Goal: Task Accomplishment & Management: Manage account settings

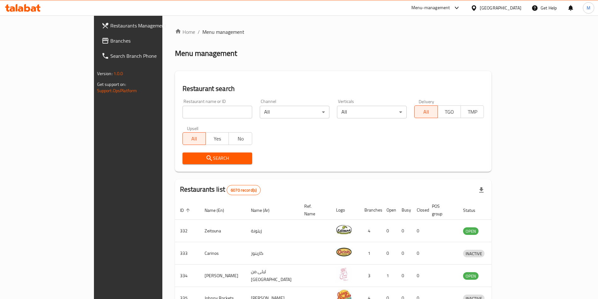
click at [183, 110] on input "search" at bounding box center [218, 112] width 70 height 13
type input "bait alsultan"
click button "Search" at bounding box center [218, 158] width 70 height 12
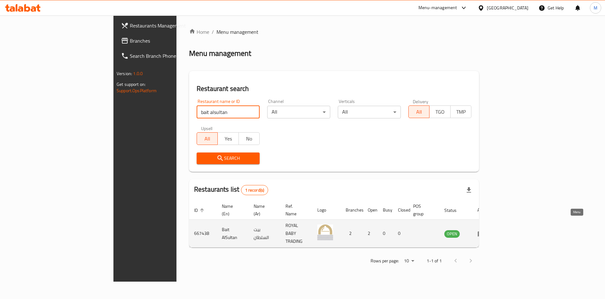
click at [489, 229] on link "enhanced table" at bounding box center [484, 233] width 12 height 8
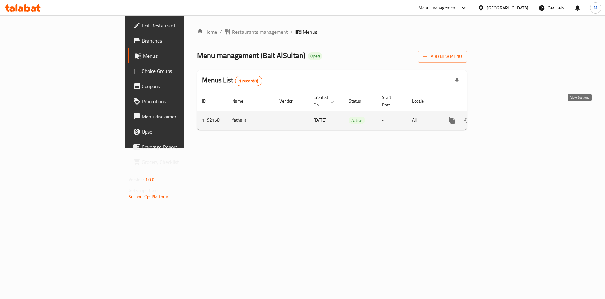
click at [505, 118] on link "enhanced table" at bounding box center [497, 120] width 15 height 15
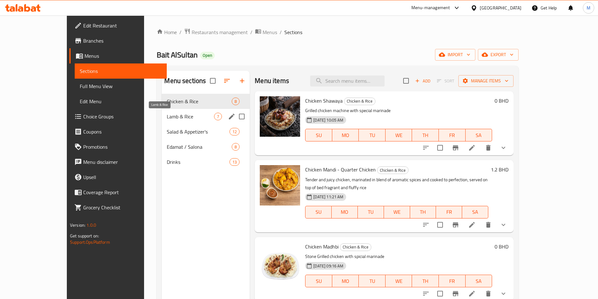
click at [167, 114] on span "Lamb & Rice" at bounding box center [190, 117] width 47 height 8
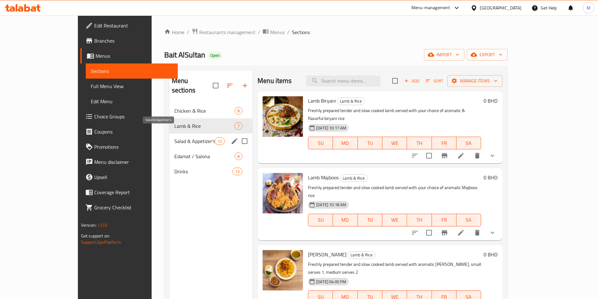
click at [174, 137] on span "Salad & Appetizer's" at bounding box center [194, 141] width 40 height 8
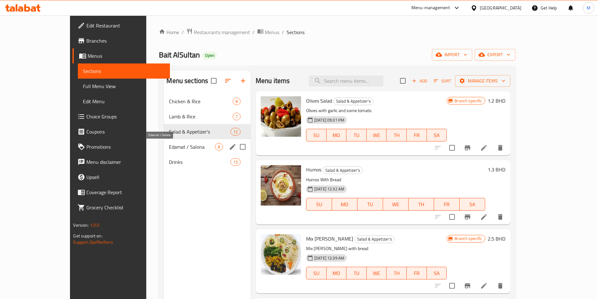
click at [169, 148] on span "Edamat / Salona" at bounding box center [192, 147] width 46 height 8
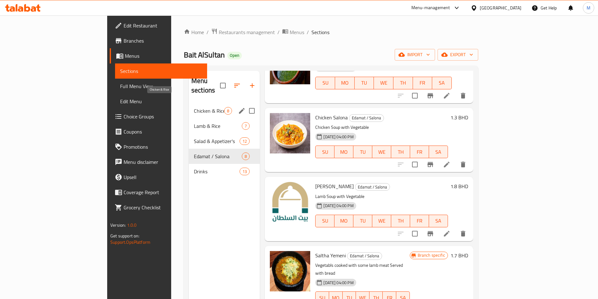
click at [194, 107] on span "Chicken & Rice" at bounding box center [209, 111] width 30 height 8
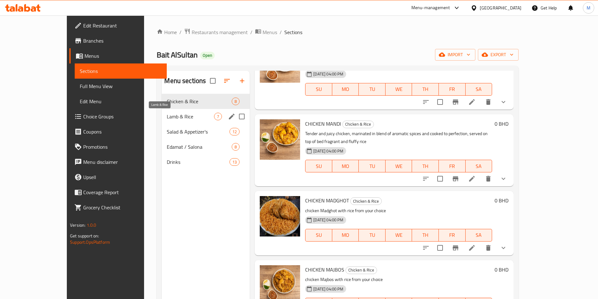
click at [171, 117] on span "Lamb & Rice" at bounding box center [190, 117] width 47 height 8
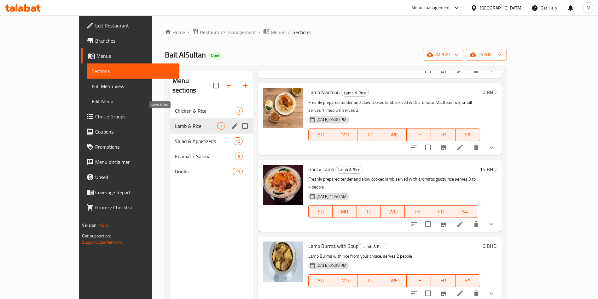
scroll to position [199, 0]
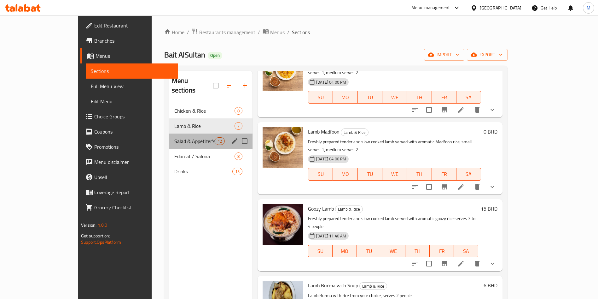
click at [171, 136] on div "Salad & Appetizer's 12" at bounding box center [210, 140] width 83 height 15
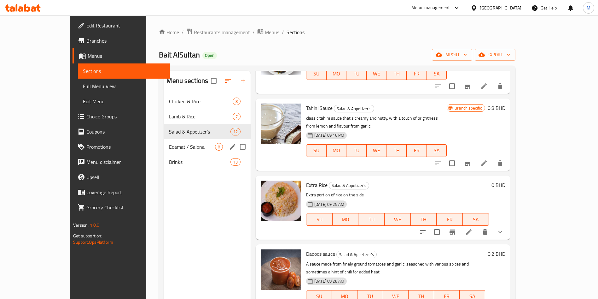
click at [171, 150] on div "Edamat / Salona 8" at bounding box center [207, 146] width 87 height 15
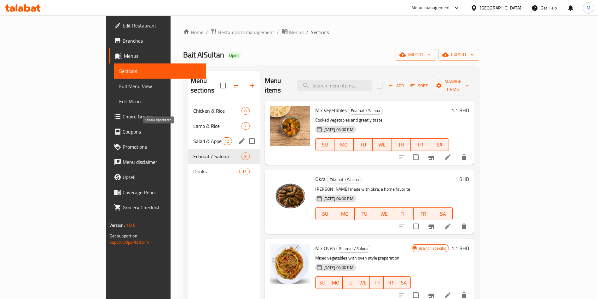
click at [193, 137] on span "Salad & Appetizer's" at bounding box center [207, 141] width 29 height 8
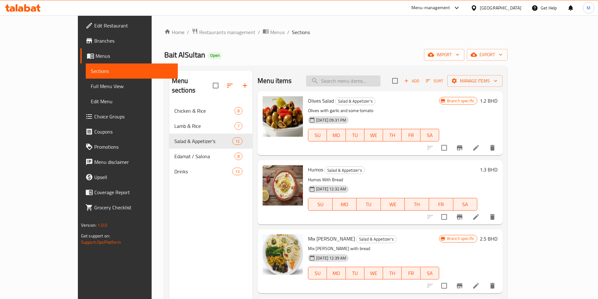
click at [372, 78] on input "search" at bounding box center [343, 80] width 74 height 11
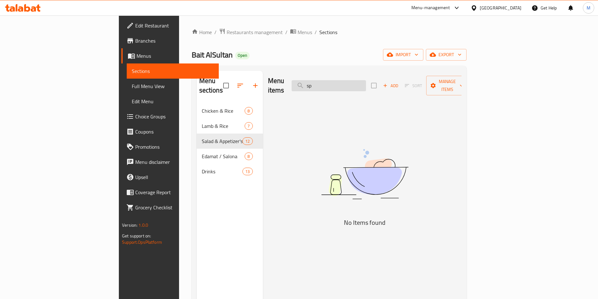
type input "s"
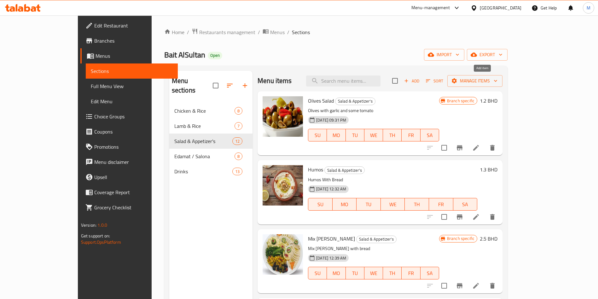
click at [420, 80] on span "Add" at bounding box center [411, 80] width 17 height 7
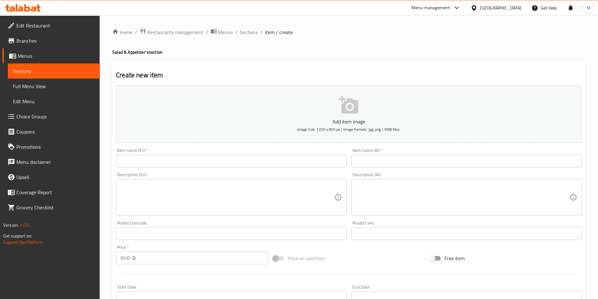
click at [260, 163] on input "text" at bounding box center [231, 160] width 230 height 13
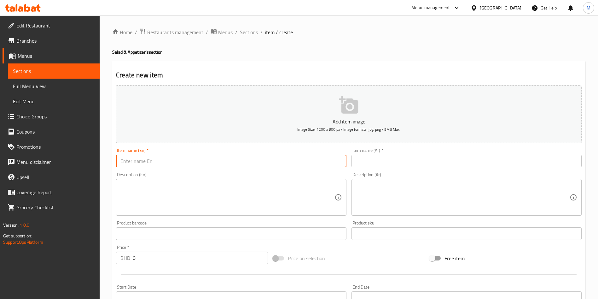
paste input "SPRING ROLL"
type input "SPRING ROLL"
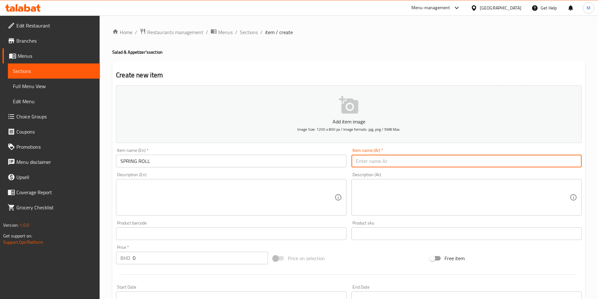
click at [444, 165] on input "text" at bounding box center [466, 160] width 230 height 13
type input "سبرينق رول"
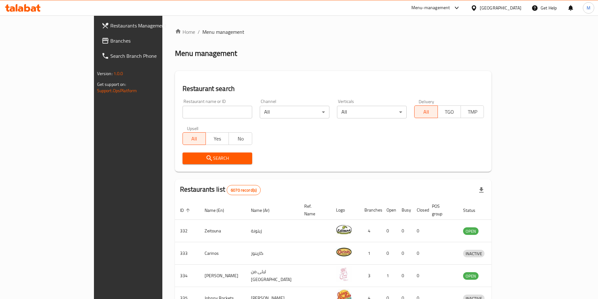
click at [212, 115] on input "search" at bounding box center [218, 112] width 70 height 13
type input "ل"
type input "bait al sultan"
click button "Search" at bounding box center [218, 158] width 70 height 12
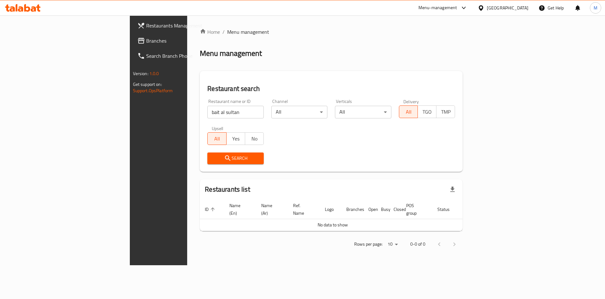
click at [207, 114] on input "bait al sultan" at bounding box center [235, 112] width 56 height 13
paste input "Bait alsultan"
type input "Bait alsultan"
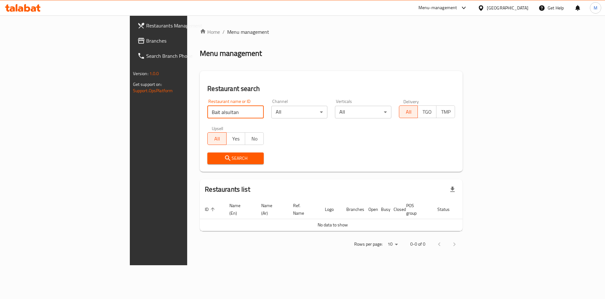
click button "Search" at bounding box center [235, 158] width 56 height 12
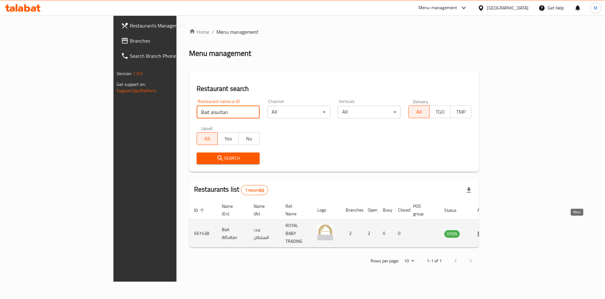
click at [489, 229] on link "enhanced table" at bounding box center [484, 233] width 12 height 8
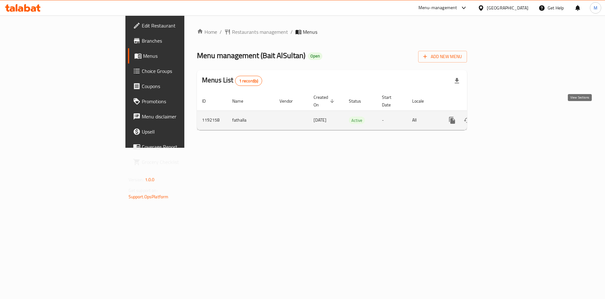
click at [505, 114] on link "enhanced table" at bounding box center [497, 120] width 15 height 15
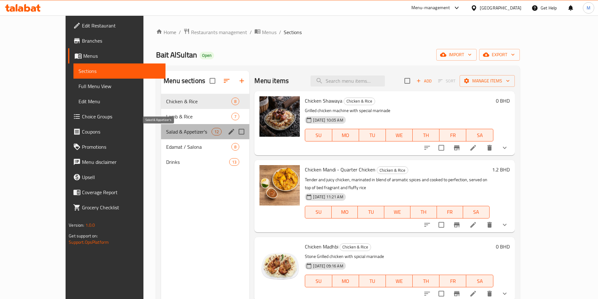
click at [174, 128] on span "Salad & Appetizer's" at bounding box center [188, 132] width 45 height 8
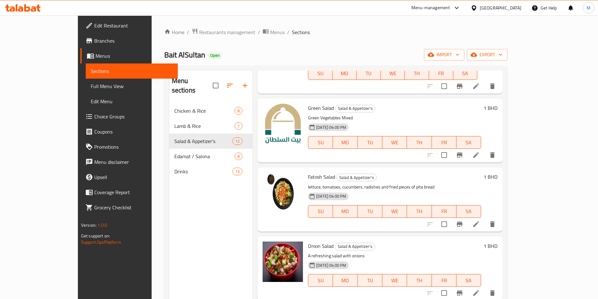
scroll to position [426, 0]
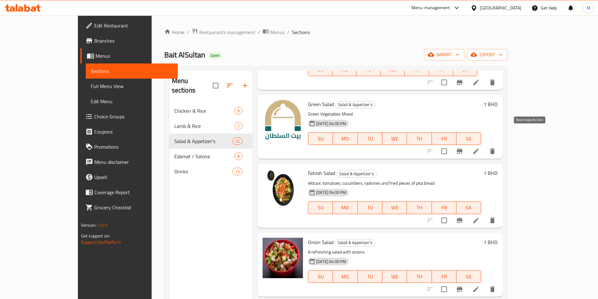
click at [467, 143] on button "Branch-specific-item" at bounding box center [459, 150] width 15 height 15
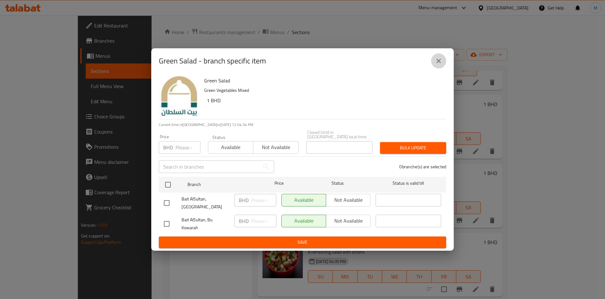
click at [441, 65] on icon "close" at bounding box center [439, 61] width 8 height 8
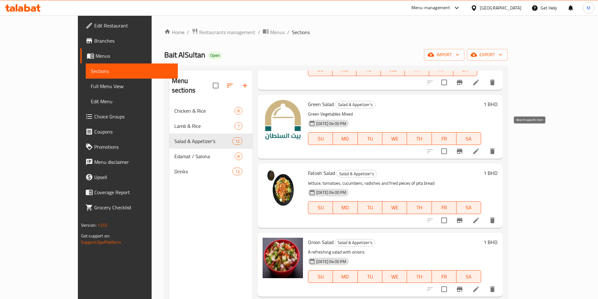
click at [463, 147] on icon "Branch-specific-item" at bounding box center [460, 151] width 8 height 8
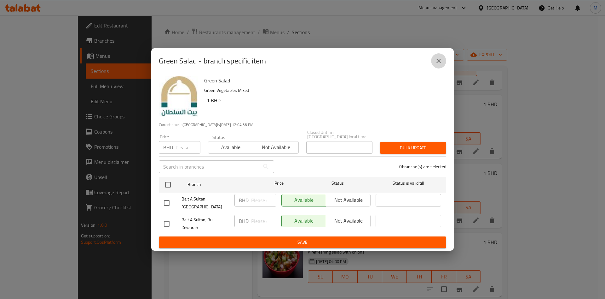
click at [436, 65] on icon "close" at bounding box center [439, 61] width 8 height 8
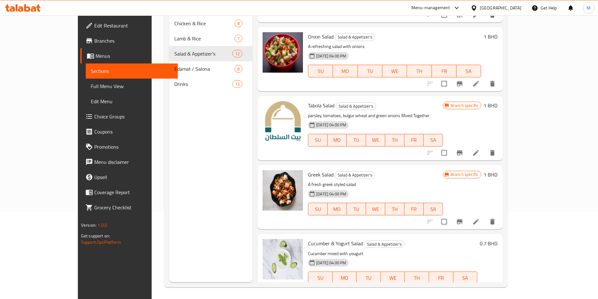
scroll to position [88, 0]
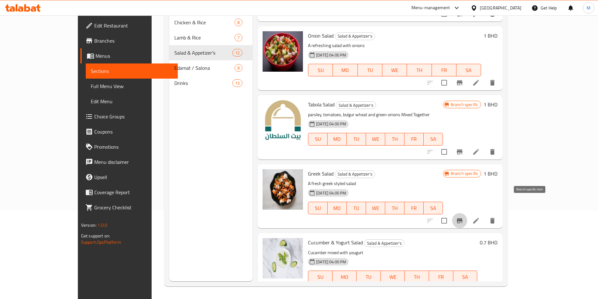
click at [462, 218] on icon "Branch-specific-item" at bounding box center [460, 220] width 6 height 5
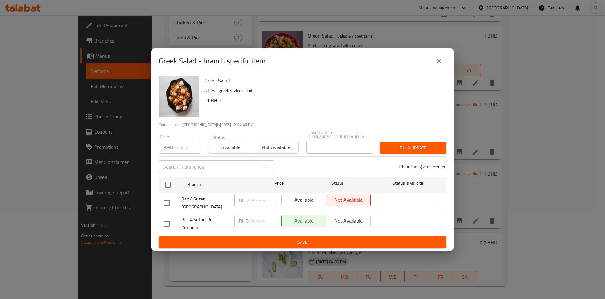
click at [440, 65] on icon "close" at bounding box center [439, 61] width 8 height 8
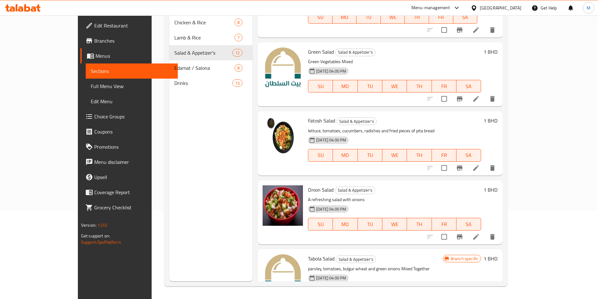
scroll to position [354, 0]
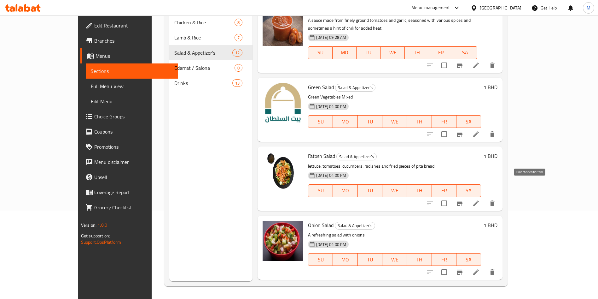
click at [467, 195] on button "Branch-specific-item" at bounding box center [459, 202] width 15 height 15
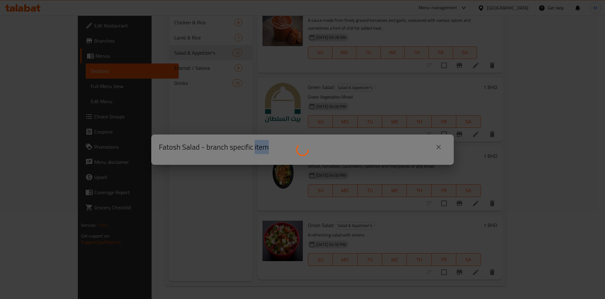
click at [525, 189] on div at bounding box center [302, 149] width 605 height 299
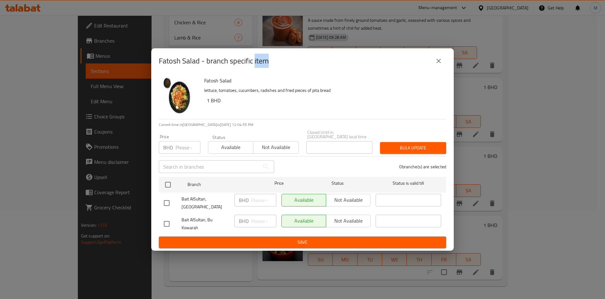
click at [432, 65] on button "close" at bounding box center [438, 60] width 15 height 15
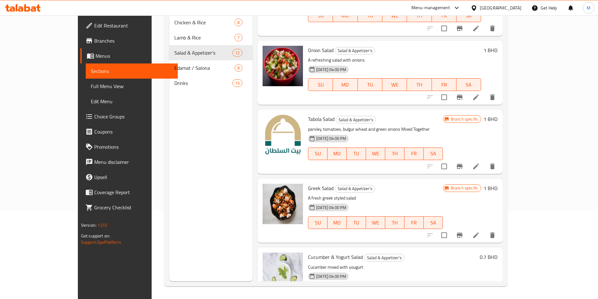
scroll to position [543, 0]
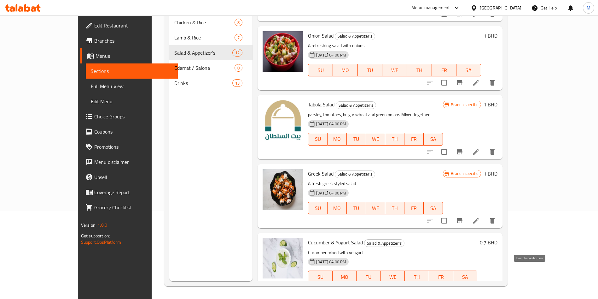
click at [467, 282] on button "Branch-specific-item" at bounding box center [459, 289] width 15 height 15
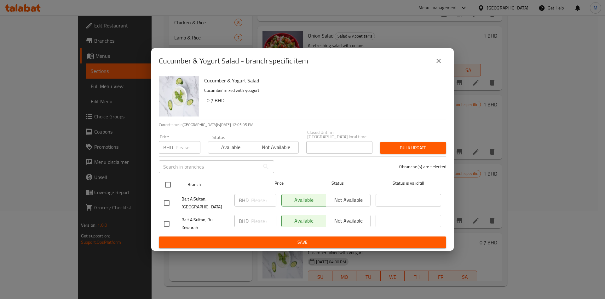
click at [173, 188] on input "checkbox" at bounding box center [167, 184] width 13 height 13
checkbox input "true"
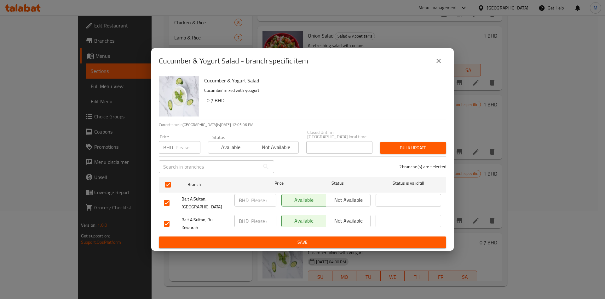
click at [187, 151] on input "number" at bounding box center [188, 147] width 25 height 13
type input "0.75"
click at [410, 151] on span "Bulk update" at bounding box center [413, 148] width 56 height 8
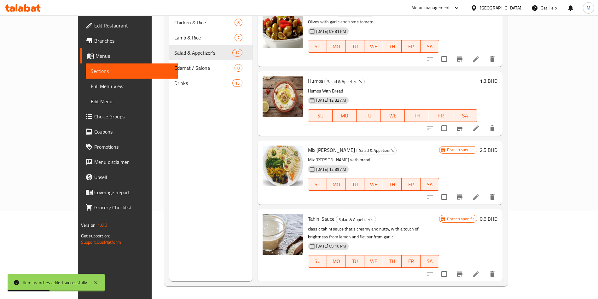
scroll to position [0, 0]
click at [467, 131] on button "Branch-specific-item" at bounding box center [459, 128] width 15 height 15
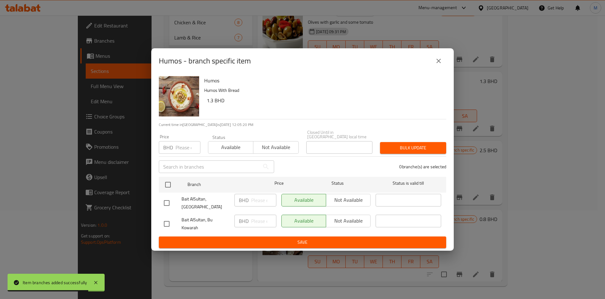
click at [437, 65] on icon "close" at bounding box center [439, 61] width 8 height 8
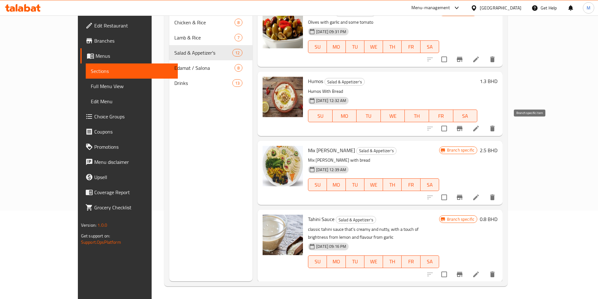
click at [463, 131] on icon "Branch-specific-item" at bounding box center [460, 129] width 8 height 8
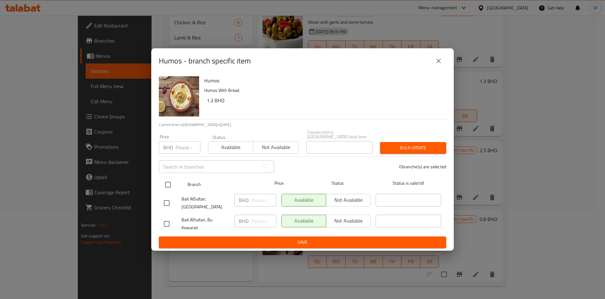
click at [164, 187] on input "checkbox" at bounding box center [167, 184] width 13 height 13
checkbox input "true"
click at [164, 187] on input "checkbox" at bounding box center [167, 184] width 13 height 13
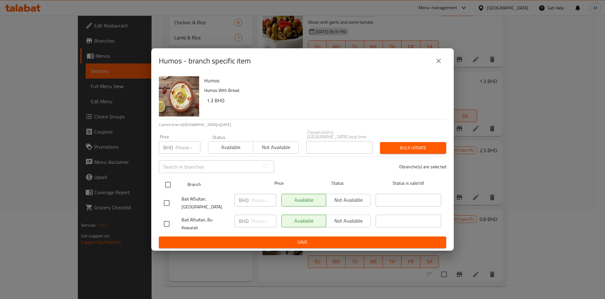
checkbox input "false"
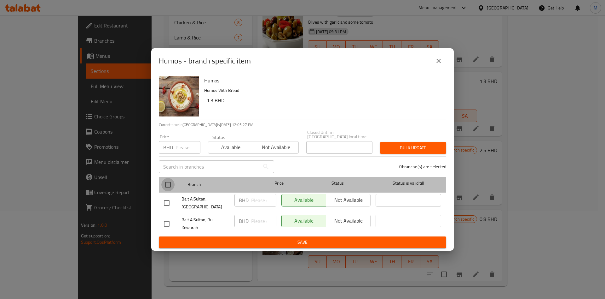
click at [171, 189] on input "checkbox" at bounding box center [167, 184] width 13 height 13
checkbox input "true"
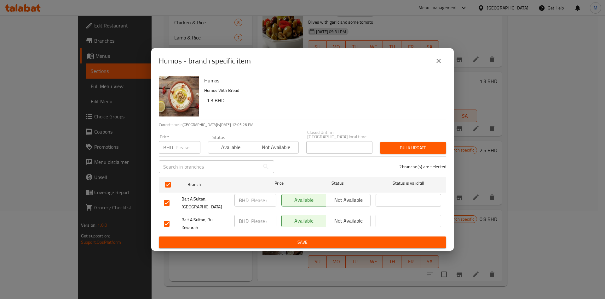
click at [183, 143] on input "number" at bounding box center [188, 147] width 25 height 13
type input "0.7"
click at [414, 142] on div "Bulk update" at bounding box center [413, 147] width 74 height 19
click at [414, 150] on span "Bulk update" at bounding box center [413, 148] width 56 height 8
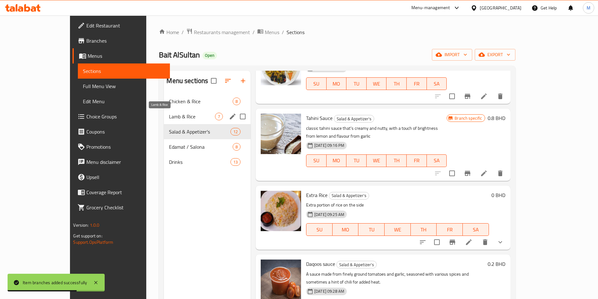
click at [169, 115] on span "Lamb & Rice" at bounding box center [192, 117] width 46 height 8
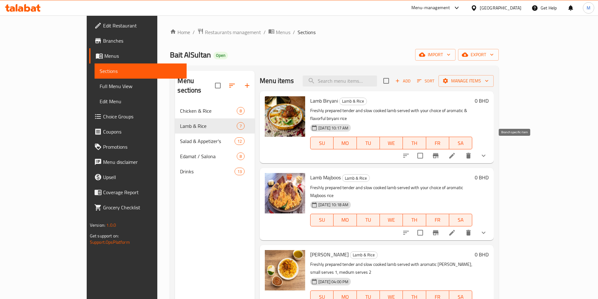
click at [438, 153] on icon "Branch-specific-item" at bounding box center [436, 155] width 6 height 5
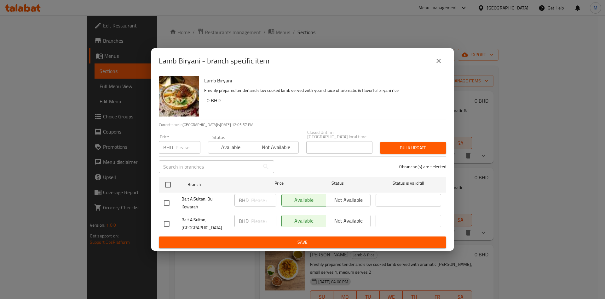
click at [435, 68] on button "close" at bounding box center [438, 60] width 15 height 15
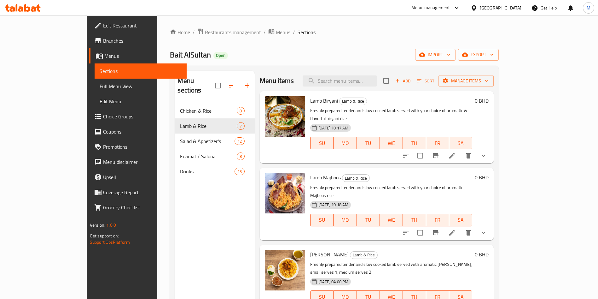
click at [456, 152] on icon at bounding box center [452, 156] width 8 height 8
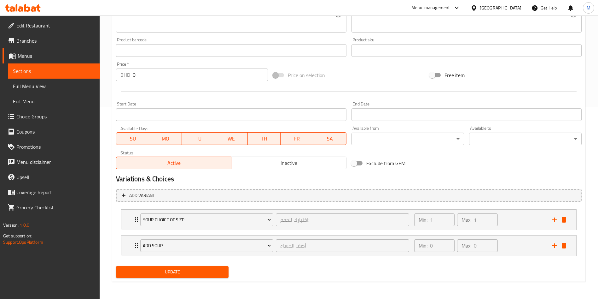
scroll to position [192, 0]
click at [133, 219] on icon "Expand" at bounding box center [137, 219] width 8 height 8
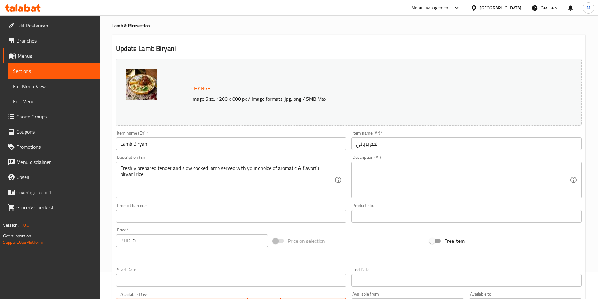
scroll to position [0, 0]
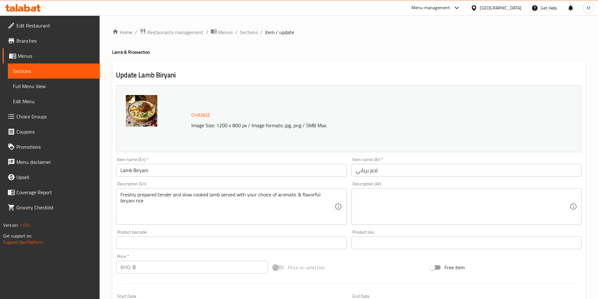
click at [260, 31] on li "/" at bounding box center [261, 32] width 2 height 8
drag, startPoint x: 254, startPoint y: 31, endPoint x: 263, endPoint y: 42, distance: 14.1
click at [253, 31] on span "Sections" at bounding box center [249, 32] width 18 height 8
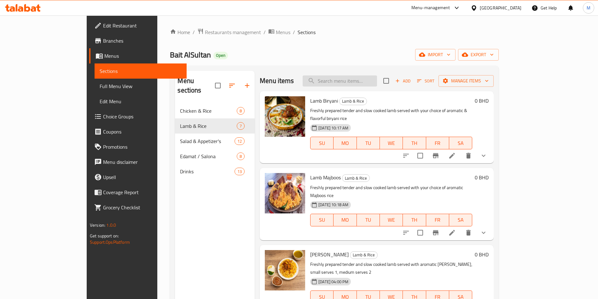
click at [365, 80] on input "search" at bounding box center [340, 80] width 74 height 11
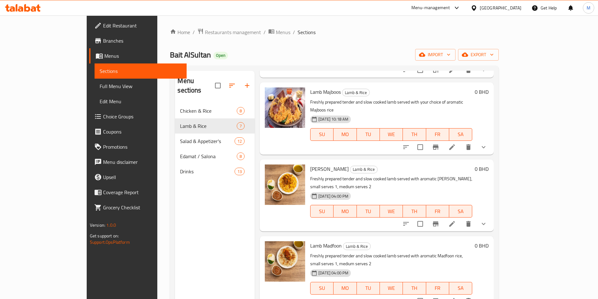
scroll to position [95, 0]
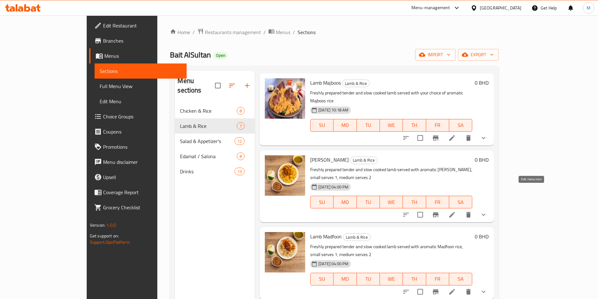
click at [456, 211] on icon at bounding box center [452, 215] width 8 height 8
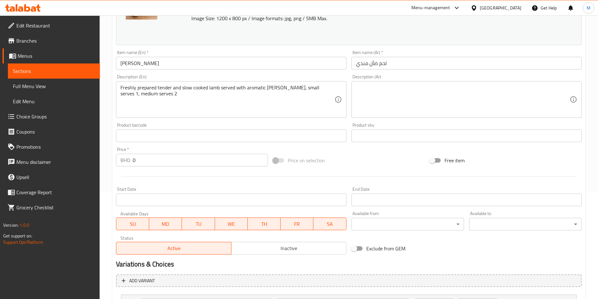
scroll to position [218, 0]
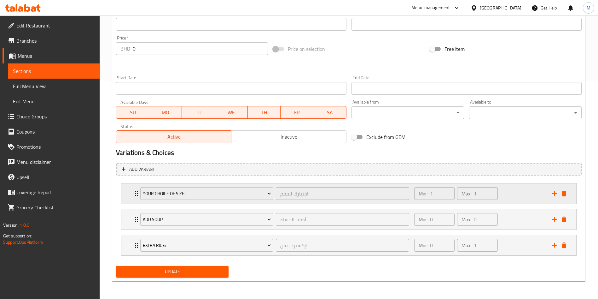
click at [132, 193] on div "Your Choice of size: اختيارك للحجم: ​ Min: 1 ​ Max: 1 ​" at bounding box center [348, 193] width 455 height 20
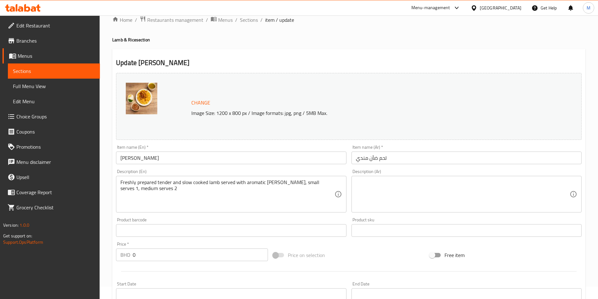
scroll to position [0, 0]
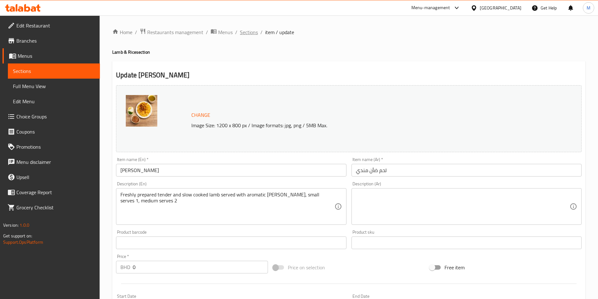
click at [246, 31] on span "Sections" at bounding box center [249, 32] width 18 height 8
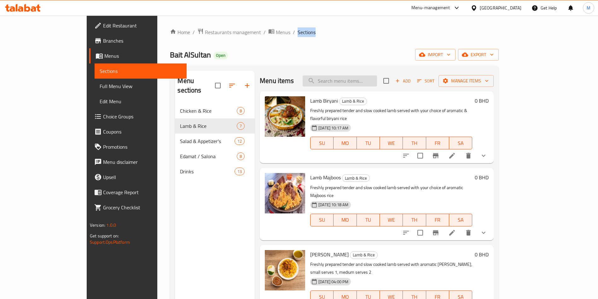
click at [373, 82] on input "search" at bounding box center [340, 80] width 74 height 11
click at [456, 229] on icon at bounding box center [452, 233] width 8 height 8
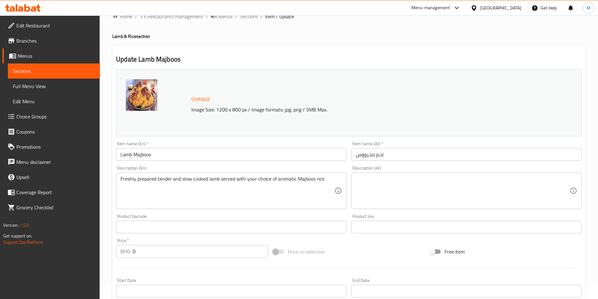
scroll to position [192, 0]
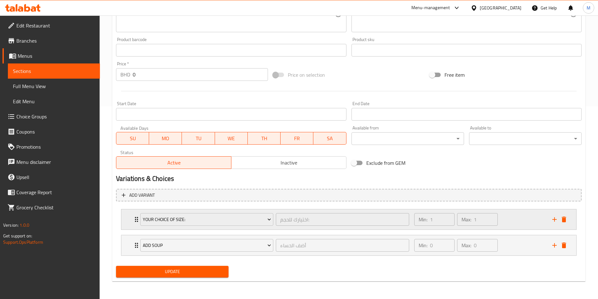
click at [126, 223] on div "Your Choice of size: اختيارك للحجم: ​ Min: 1 ​ Max: 1 ​" at bounding box center [348, 219] width 455 height 20
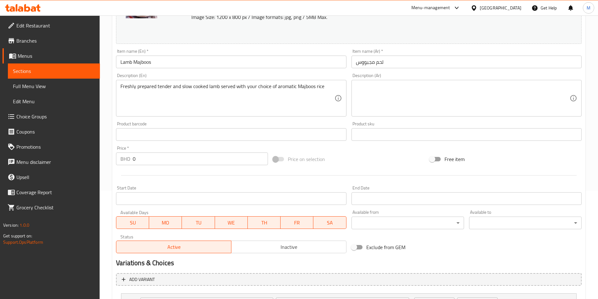
scroll to position [0, 0]
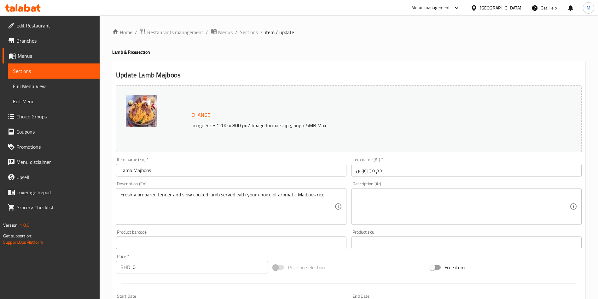
click at [235, 33] on li "/" at bounding box center [236, 32] width 2 height 8
click at [249, 34] on span "Sections" at bounding box center [249, 32] width 18 height 8
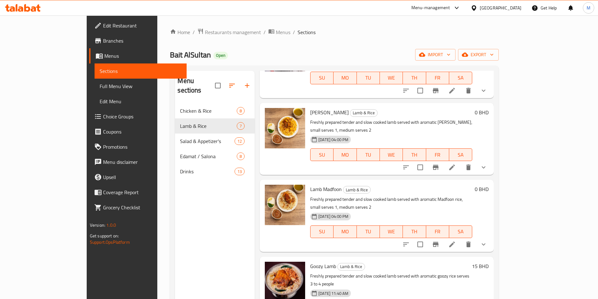
scroll to position [189, 0]
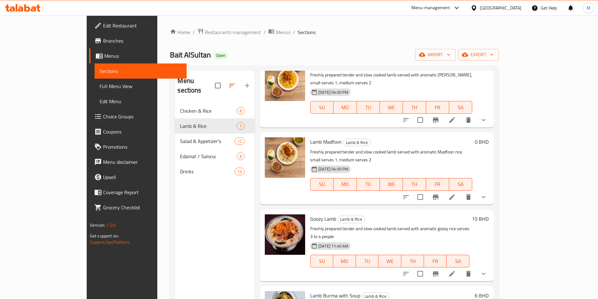
click at [455, 194] on icon at bounding box center [452, 197] width 6 height 6
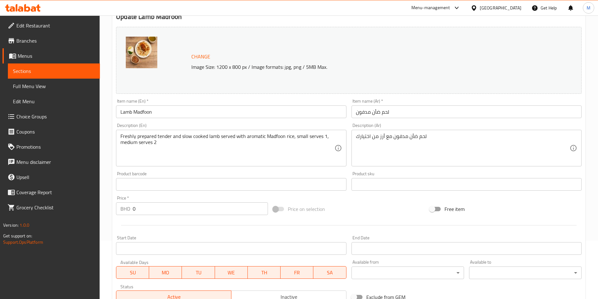
scroll to position [218, 0]
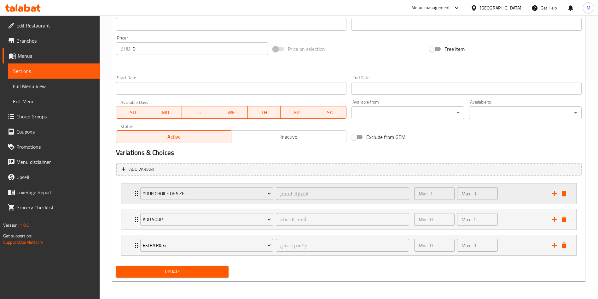
click at [131, 191] on div "Your Choice of size: اختيارك للحجم: ​ Min: 1 ​ Max: 1 ​" at bounding box center [348, 193] width 455 height 20
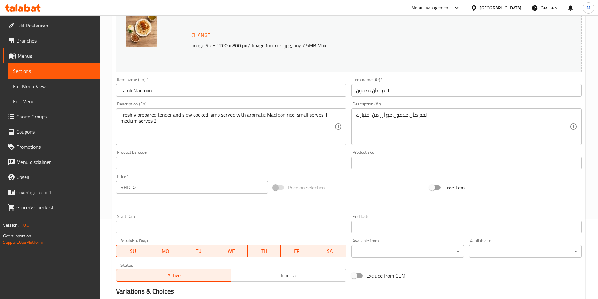
scroll to position [0, 0]
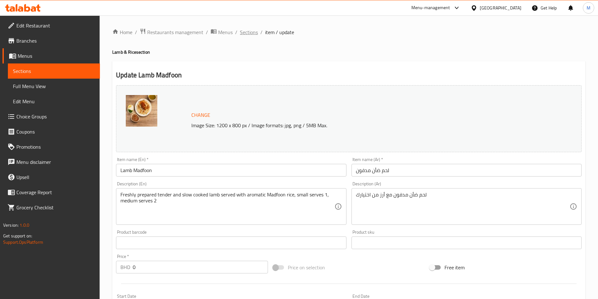
click at [250, 31] on span "Sections" at bounding box center [249, 32] width 18 height 8
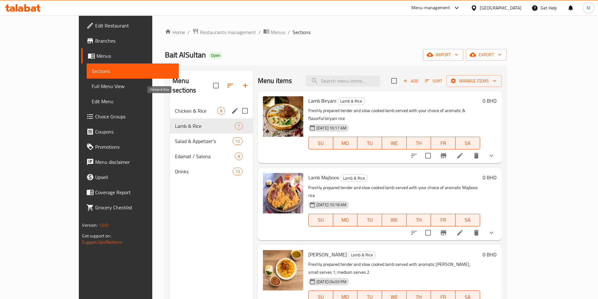
click at [175, 107] on span "Chicken & Rice" at bounding box center [196, 111] width 42 height 8
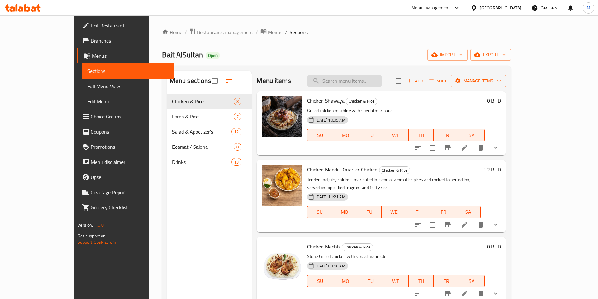
click at [363, 78] on input "search" at bounding box center [344, 80] width 74 height 11
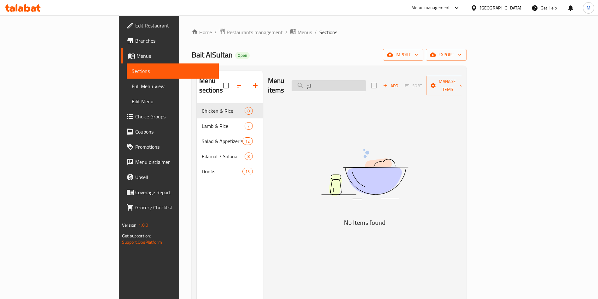
type input "ل"
type input "g"
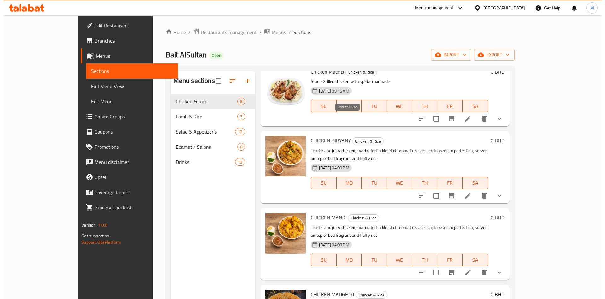
scroll to position [189, 0]
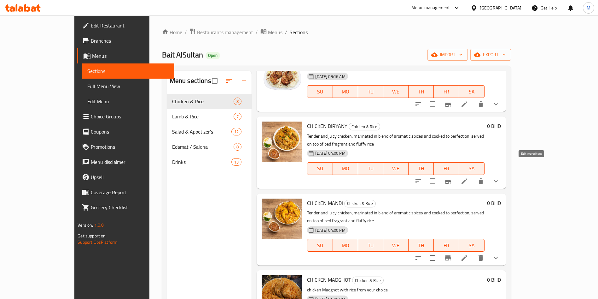
click at [467, 178] on icon at bounding box center [465, 181] width 6 height 6
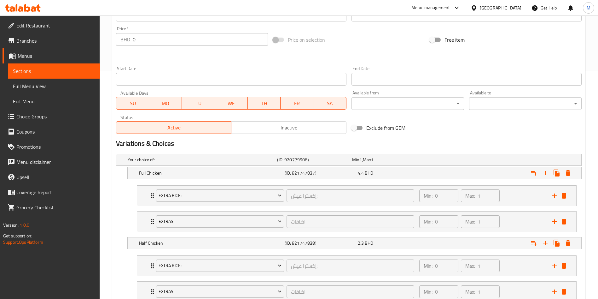
scroll to position [339, 0]
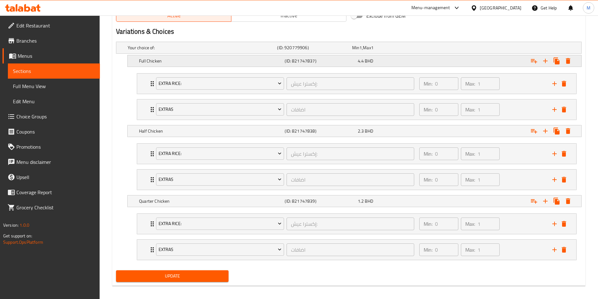
click at [245, 62] on h5 "Full Chicken" at bounding box center [210, 61] width 143 height 6
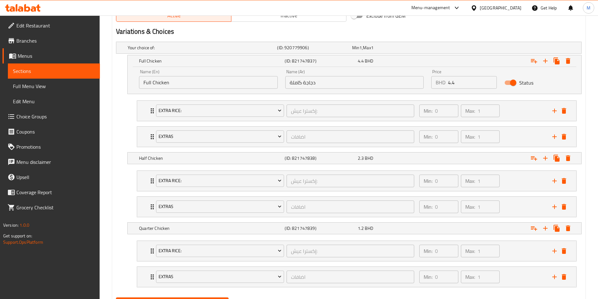
click at [466, 77] on input "4.4" at bounding box center [472, 82] width 49 height 13
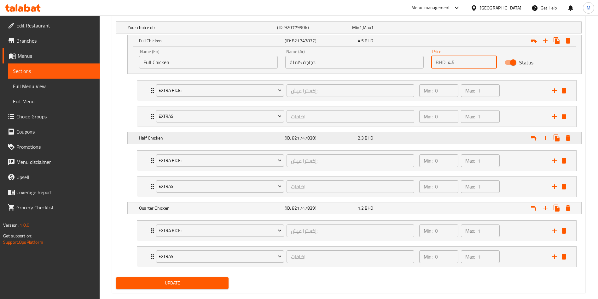
scroll to position [371, 0]
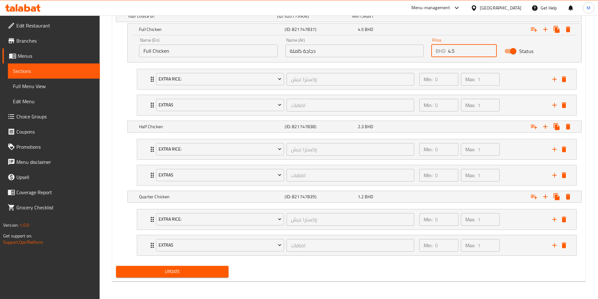
type input "4.5"
click at [518, 124] on div "Expand" at bounding box center [502, 126] width 146 height 14
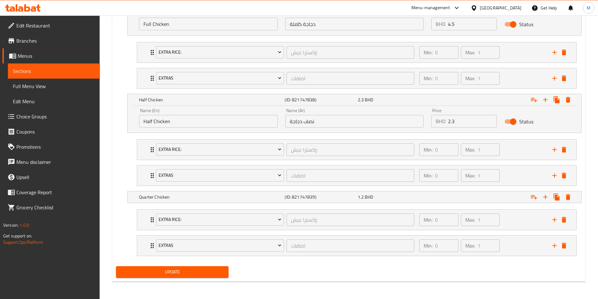
scroll to position [398, 0]
click at [462, 190] on div "Expand" at bounding box center [502, 196] width 146 height 14
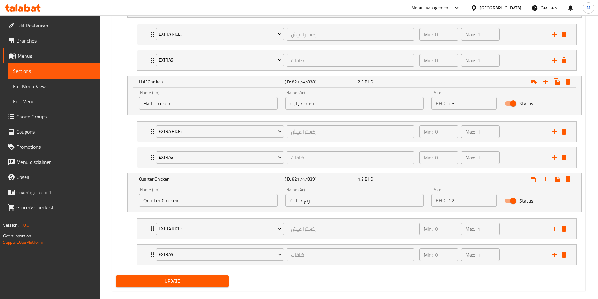
scroll to position [425, 0]
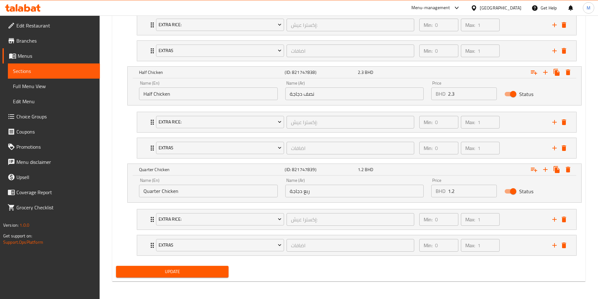
click at [195, 271] on span "Update" at bounding box center [172, 271] width 102 height 8
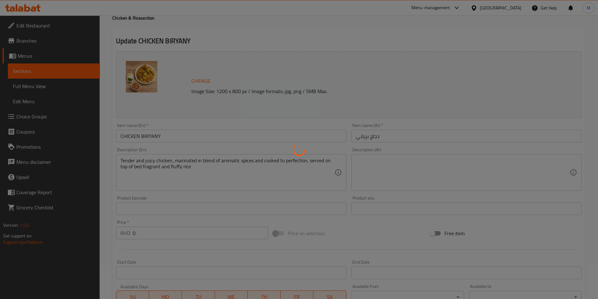
scroll to position [0, 0]
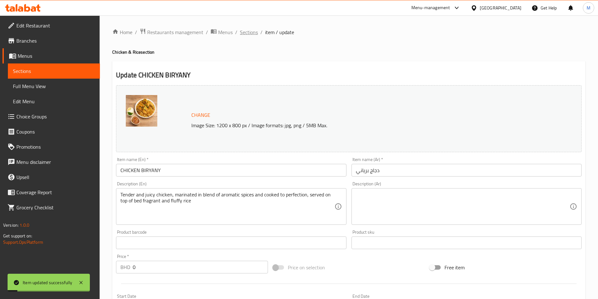
click at [253, 30] on span "Sections" at bounding box center [249, 32] width 18 height 8
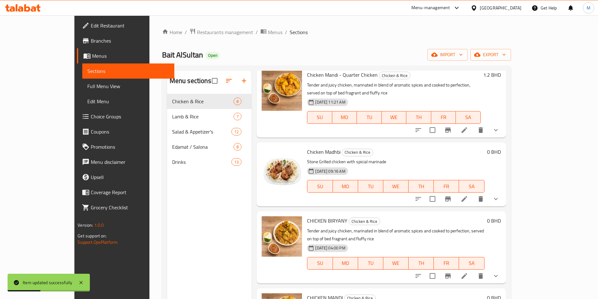
scroll to position [47, 0]
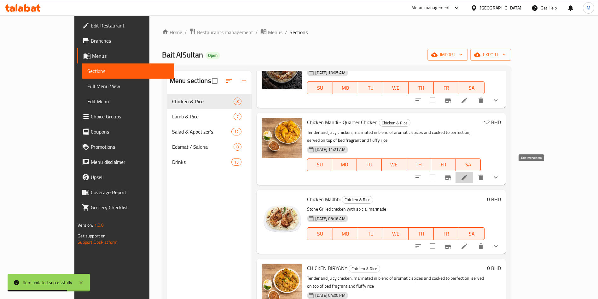
click at [467, 174] on icon at bounding box center [465, 177] width 6 height 6
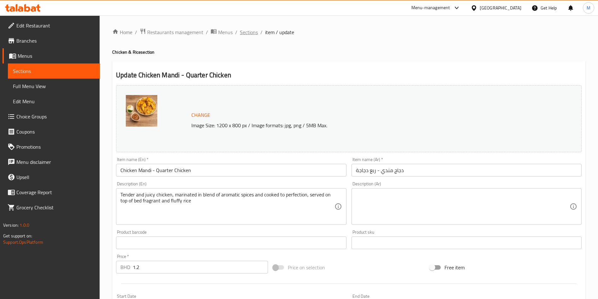
click at [248, 29] on span "Sections" at bounding box center [249, 32] width 18 height 8
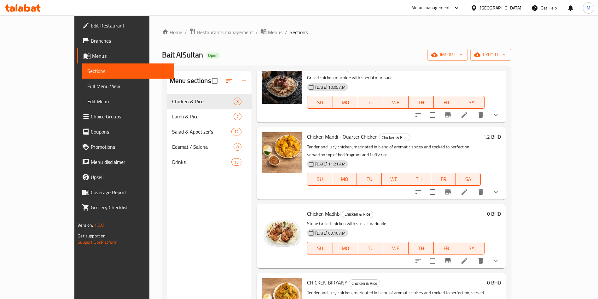
scroll to position [47, 0]
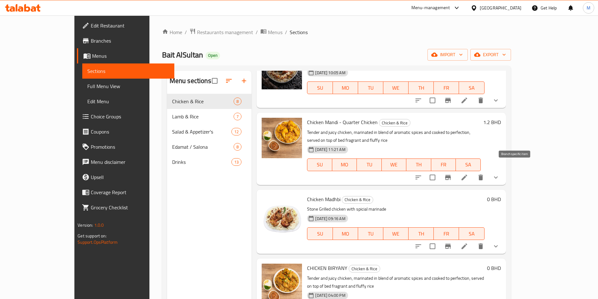
click at [456, 171] on button "Branch-specific-item" at bounding box center [447, 177] width 15 height 15
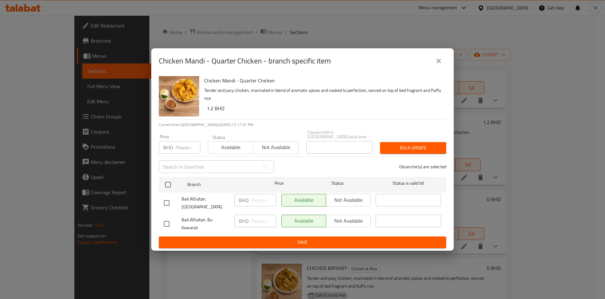
click at [436, 65] on icon "close" at bounding box center [439, 61] width 8 height 8
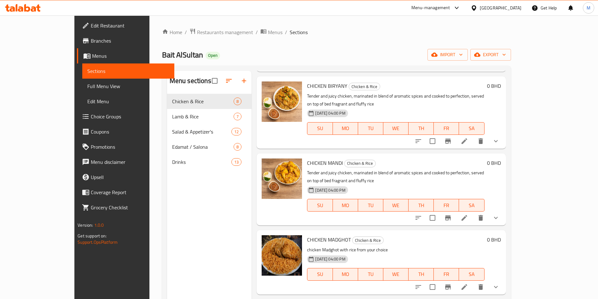
scroll to position [236, 0]
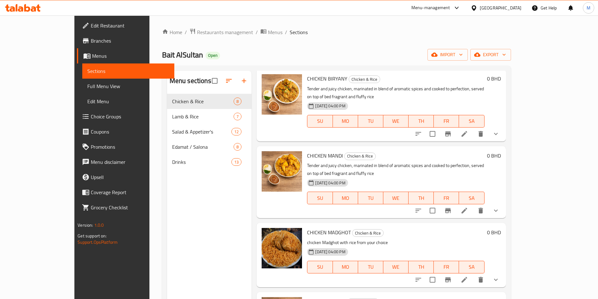
click at [468, 206] on icon at bounding box center [465, 210] width 8 height 8
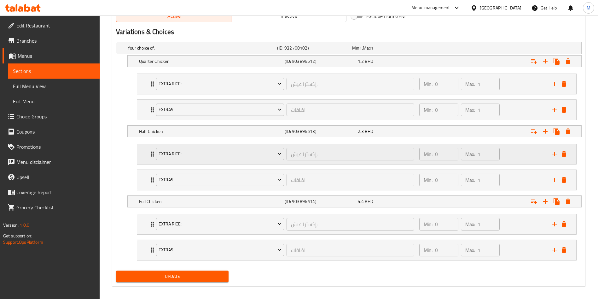
scroll to position [344, 0]
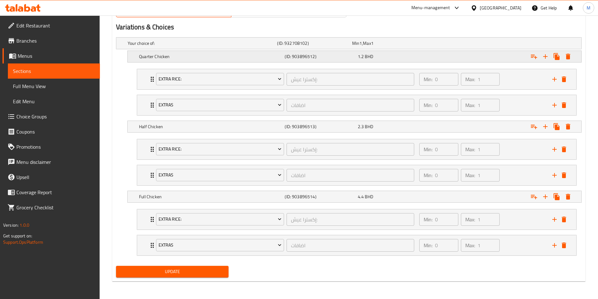
click at [201, 53] on div "Quarter Chicken" at bounding box center [211, 56] width 146 height 9
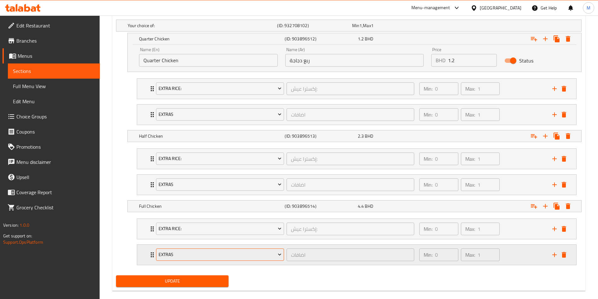
scroll to position [371, 0]
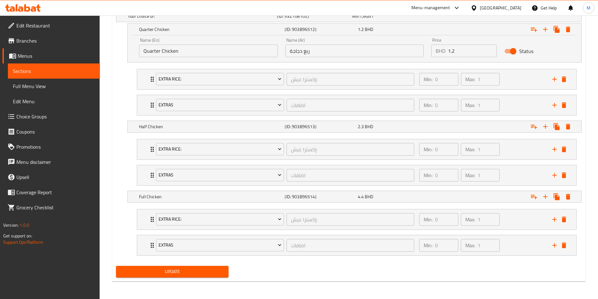
drag, startPoint x: 198, startPoint y: 267, endPoint x: 260, endPoint y: 237, distance: 68.9
click at [198, 267] on span "Update" at bounding box center [172, 271] width 102 height 8
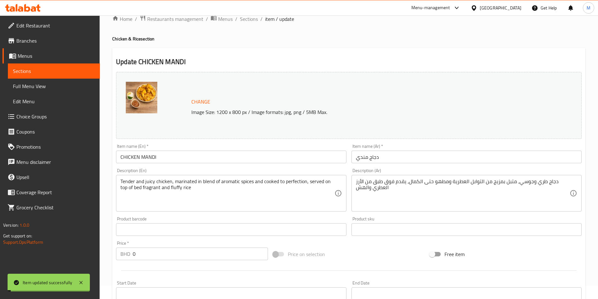
scroll to position [0, 0]
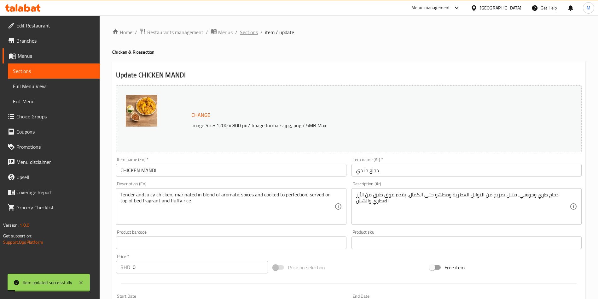
click at [248, 32] on span "Sections" at bounding box center [249, 32] width 18 height 8
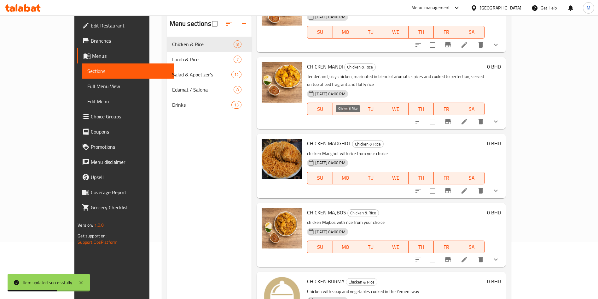
scroll to position [88, 0]
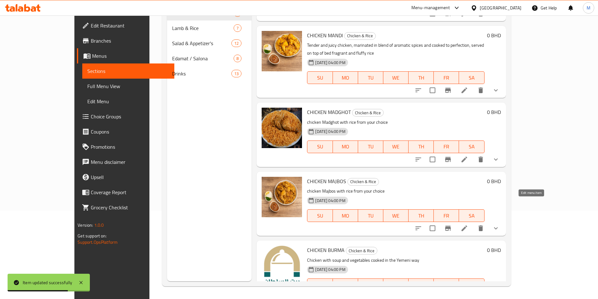
click at [468, 224] on icon at bounding box center [465, 228] width 8 height 8
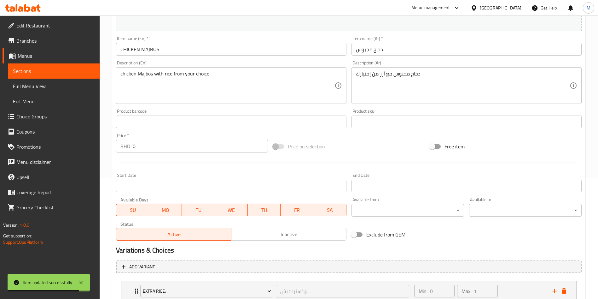
scroll to position [218, 0]
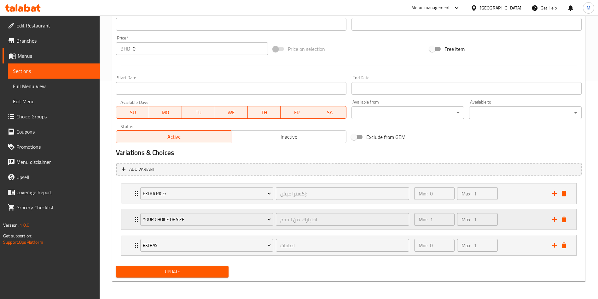
click at [133, 221] on icon "Expand" at bounding box center [137, 219] width 8 height 8
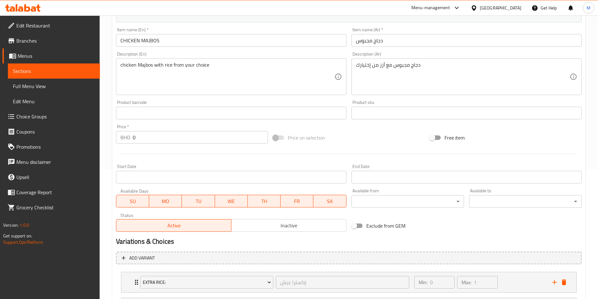
scroll to position [0, 0]
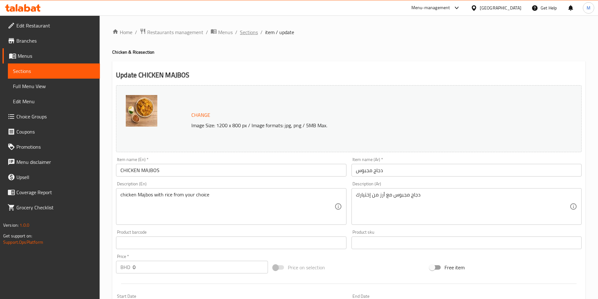
click at [256, 32] on span "Sections" at bounding box center [249, 32] width 18 height 8
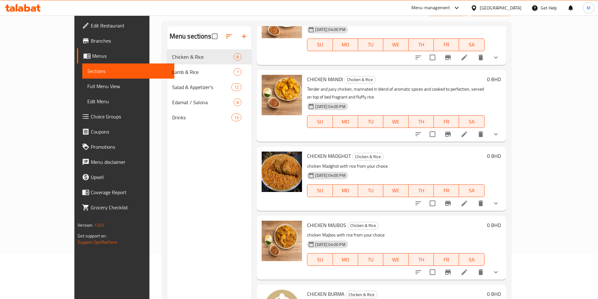
scroll to position [88, 0]
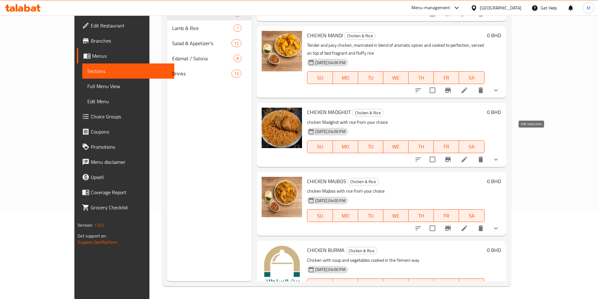
click at [468, 155] on icon at bounding box center [465, 159] width 8 height 8
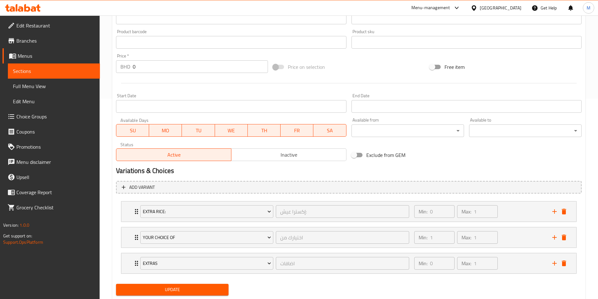
scroll to position [218, 0]
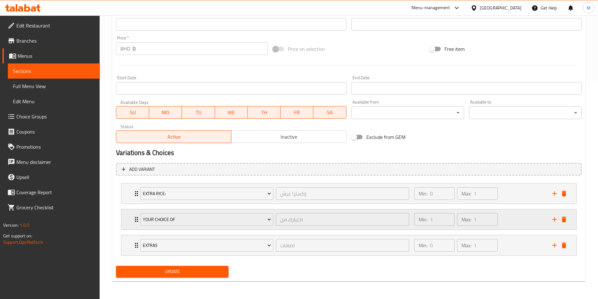
click at [130, 222] on div "Your choice of اختيارك من ​ Min: 1 ​ Max: 1 ​" at bounding box center [348, 219] width 455 height 20
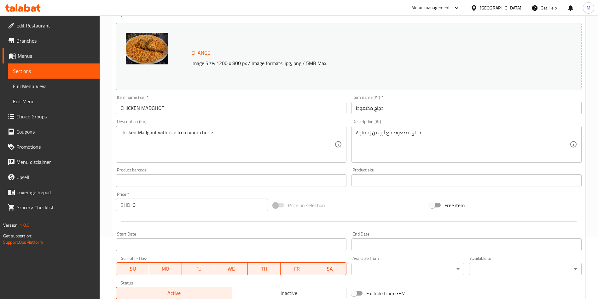
scroll to position [0, 0]
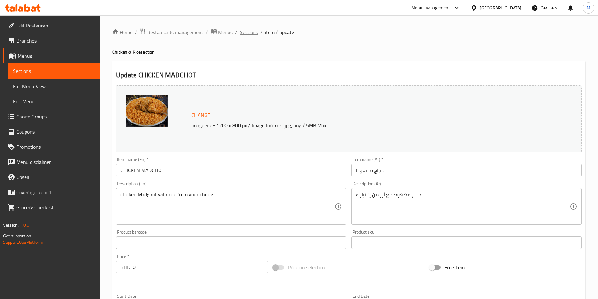
click at [245, 31] on span "Sections" at bounding box center [249, 32] width 18 height 8
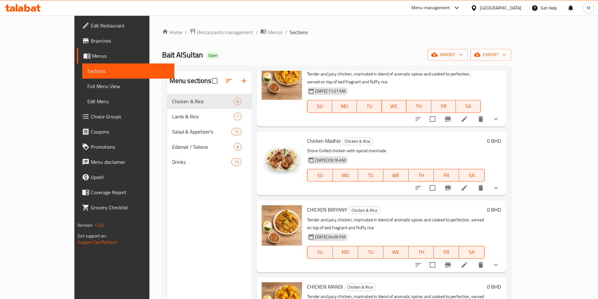
scroll to position [142, 0]
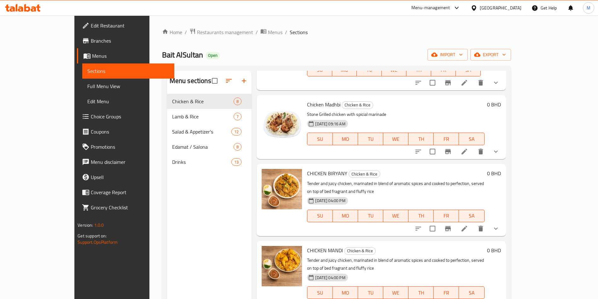
click at [473, 146] on li at bounding box center [465, 151] width 18 height 11
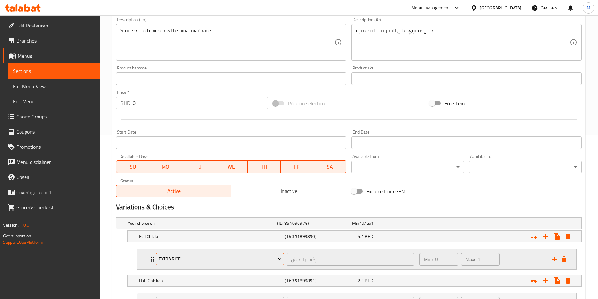
scroll to position [266, 0]
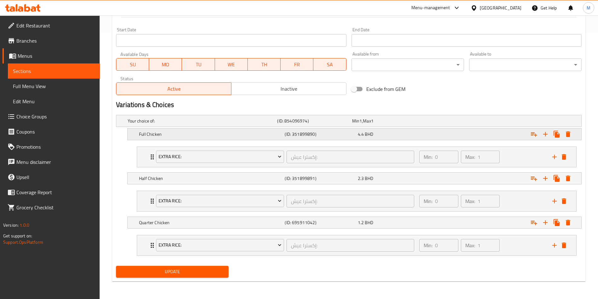
click at [297, 131] on h5 "(ID: 351899890)" at bounding box center [320, 134] width 70 height 6
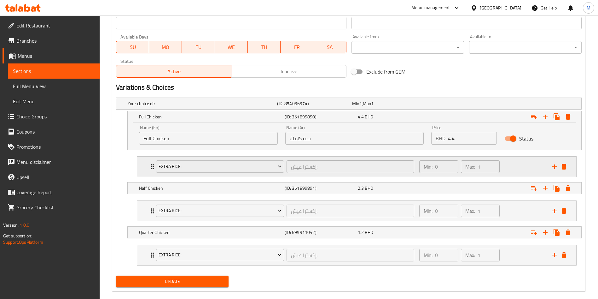
scroll to position [293, 0]
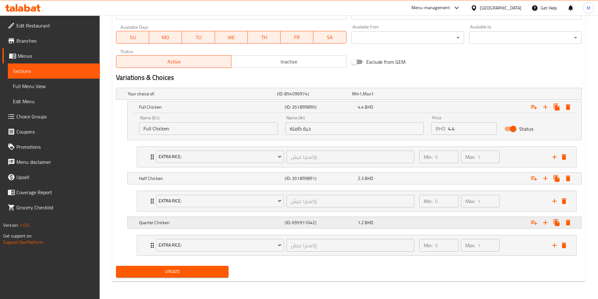
click at [399, 220] on div "1.2 BHD" at bounding box center [393, 222] width 70 height 6
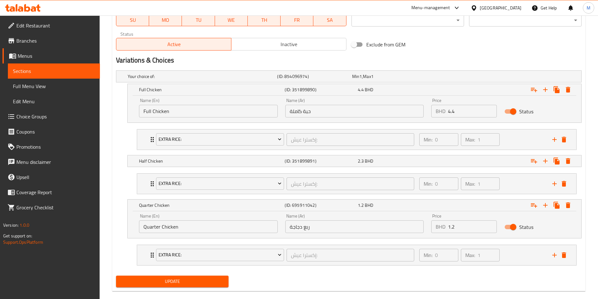
scroll to position [320, 0]
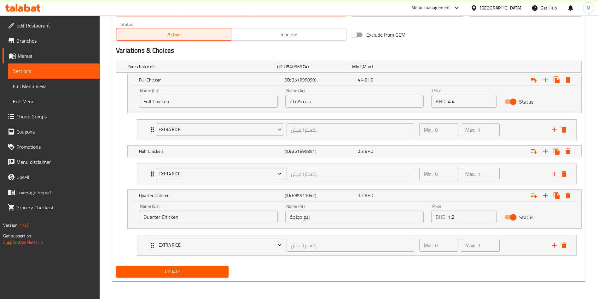
click at [175, 269] on span "Update" at bounding box center [172, 271] width 102 height 8
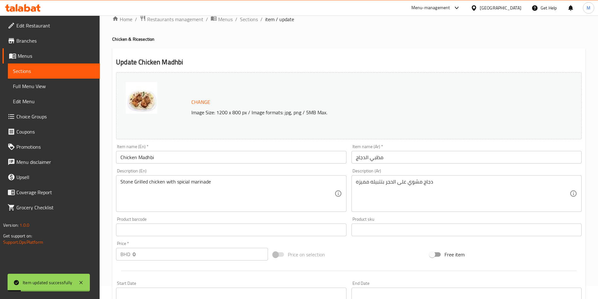
scroll to position [0, 0]
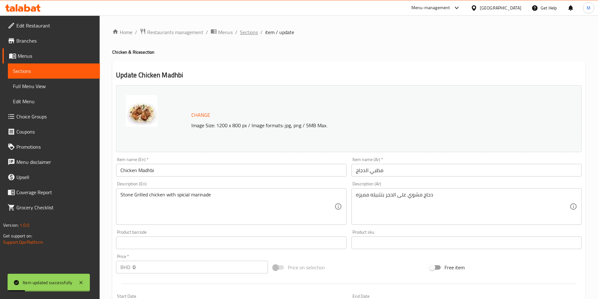
click at [248, 35] on span "Sections" at bounding box center [249, 32] width 18 height 8
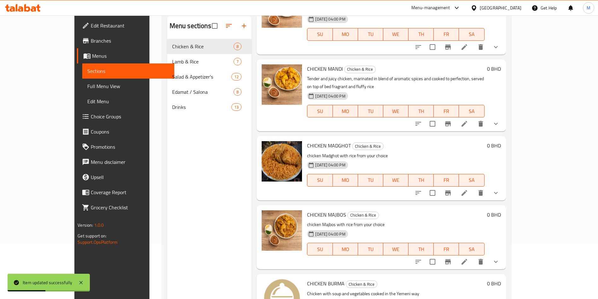
scroll to position [88, 0]
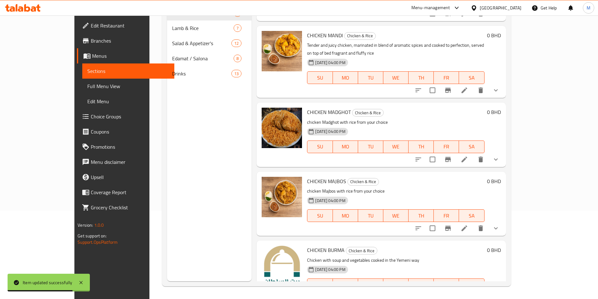
click at [468, 293] on icon at bounding box center [465, 297] width 8 height 8
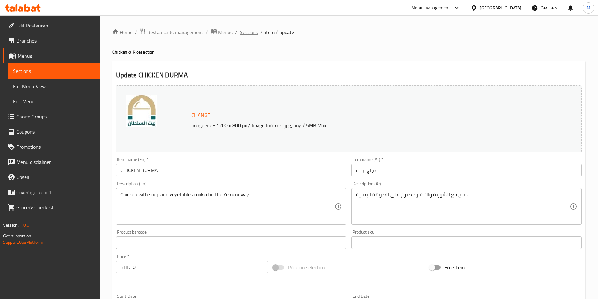
click at [248, 33] on span "Sections" at bounding box center [249, 32] width 18 height 8
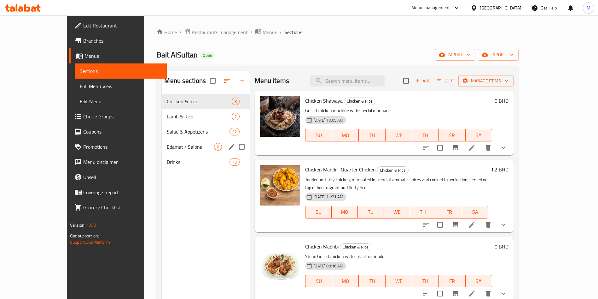
click at [182, 142] on div "Edamat / Salona 8" at bounding box center [206, 146] width 88 height 15
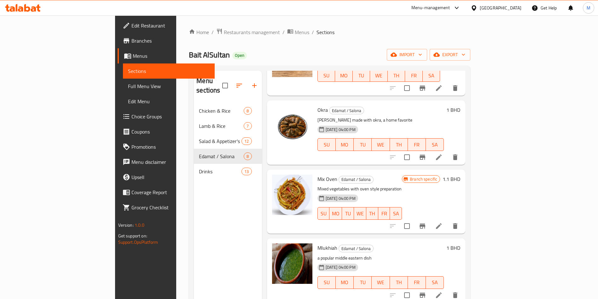
scroll to position [47, 0]
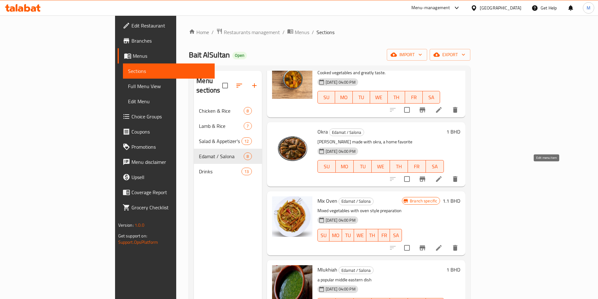
click at [443, 175] on icon at bounding box center [439, 179] width 8 height 8
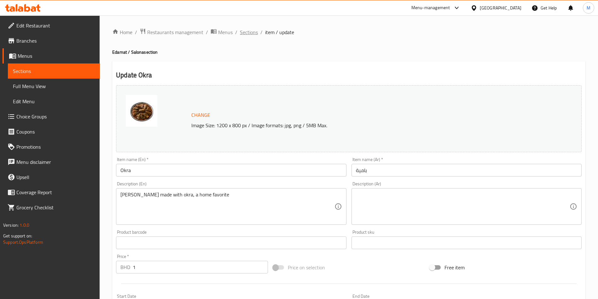
click at [251, 29] on span "Sections" at bounding box center [249, 32] width 18 height 8
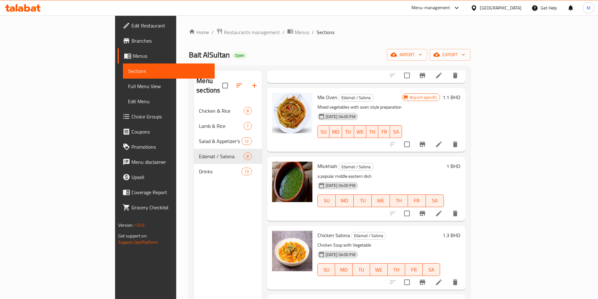
scroll to position [142, 0]
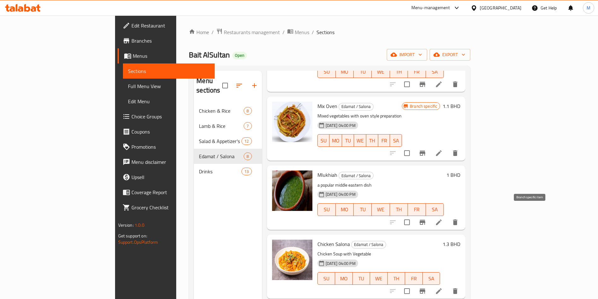
click at [426, 218] on icon "Branch-specific-item" at bounding box center [423, 222] width 8 height 8
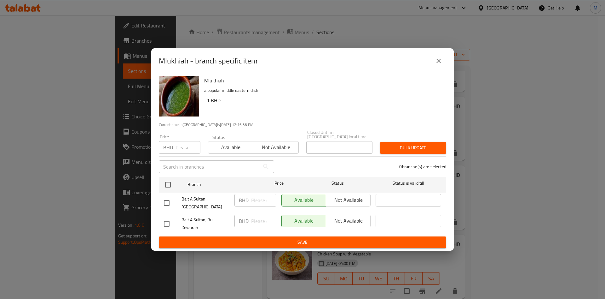
click at [435, 65] on icon "close" at bounding box center [439, 61] width 8 height 8
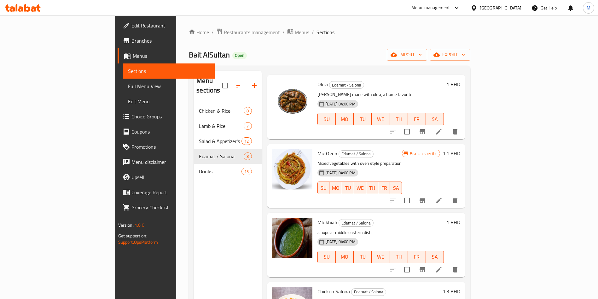
scroll to position [0, 0]
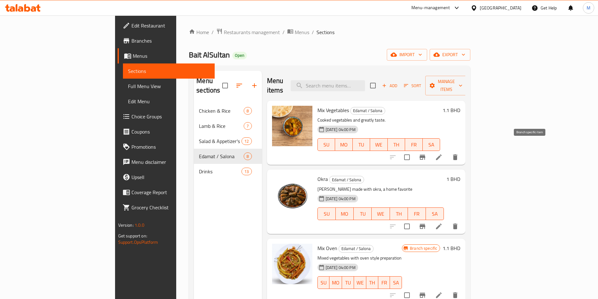
click at [425, 154] on icon "Branch-specific-item" at bounding box center [423, 156] width 6 height 5
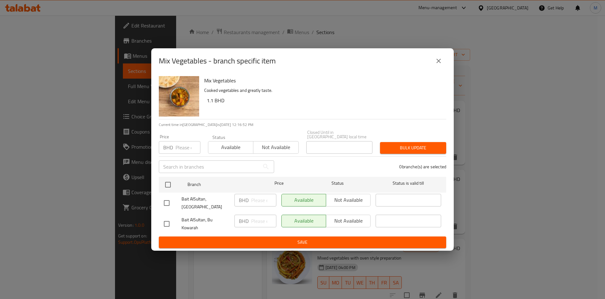
click at [169, 196] on input "checkbox" at bounding box center [166, 202] width 13 height 13
checkbox input "true"
drag, startPoint x: 167, startPoint y: 187, endPoint x: 168, endPoint y: 193, distance: 5.5
click at [167, 189] on input "checkbox" at bounding box center [167, 184] width 13 height 13
checkbox input "true"
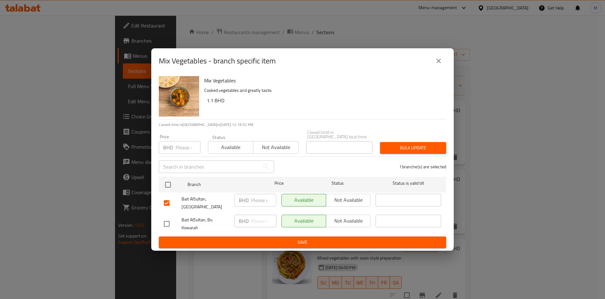
checkbox input "true"
click at [185, 149] on input "number" at bounding box center [188, 147] width 25 height 13
type input "1.2"
click at [391, 142] on button "Bulk update" at bounding box center [413, 148] width 66 height 12
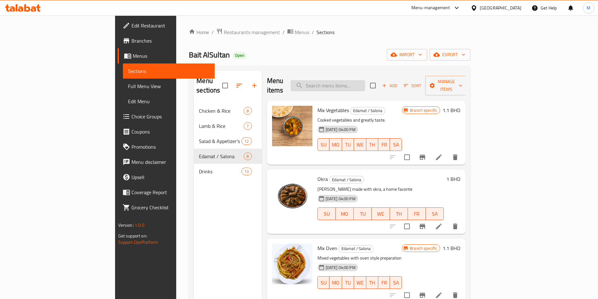
click at [365, 82] on input "search" at bounding box center [328, 85] width 74 height 11
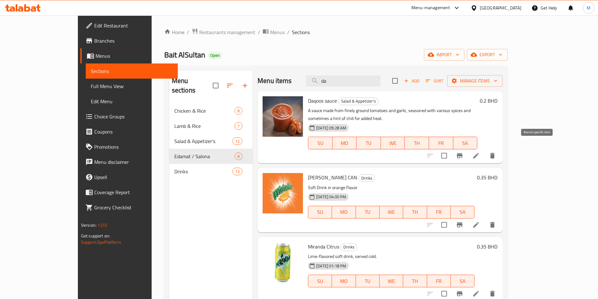
type input "da"
click at [467, 148] on button "Branch-specific-item" at bounding box center [459, 155] width 15 height 15
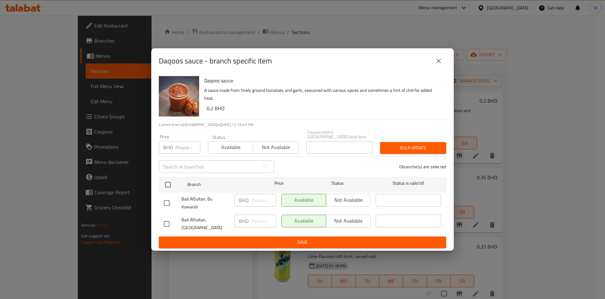
click at [433, 67] on button "close" at bounding box center [438, 60] width 15 height 15
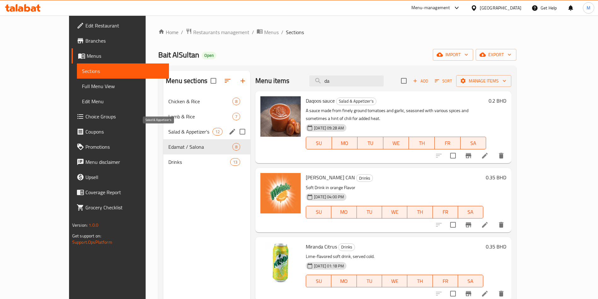
click at [168, 133] on span "Salad & Appetizer's" at bounding box center [190, 132] width 44 height 8
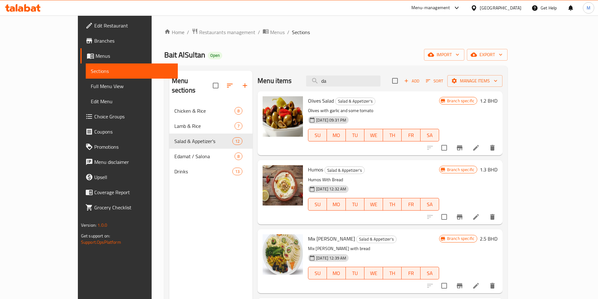
click at [373, 73] on div "Menu items da Add Sort Manage items" at bounding box center [380, 81] width 245 height 20
click at [372, 80] on input "da" at bounding box center [343, 80] width 74 height 11
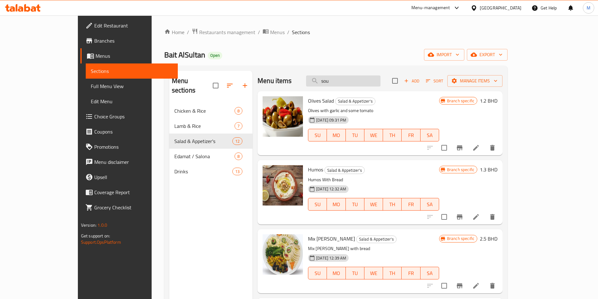
type input "soup"
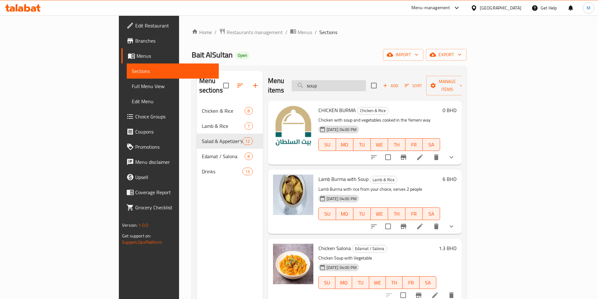
click at [360, 81] on input "soup" at bounding box center [329, 85] width 74 height 11
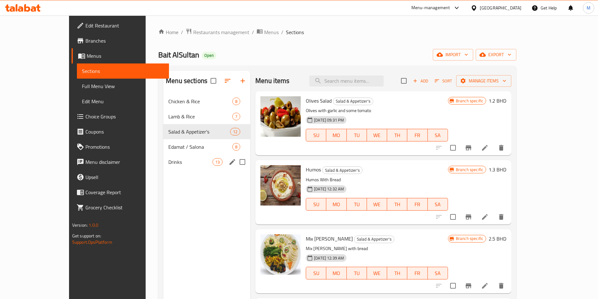
drag, startPoint x: 142, startPoint y: 155, endPoint x: 175, endPoint y: 165, distance: 34.3
click at [163, 156] on div "Drinks 13" at bounding box center [206, 161] width 87 height 15
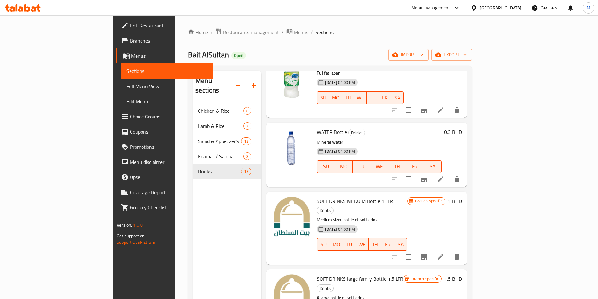
scroll to position [612, 0]
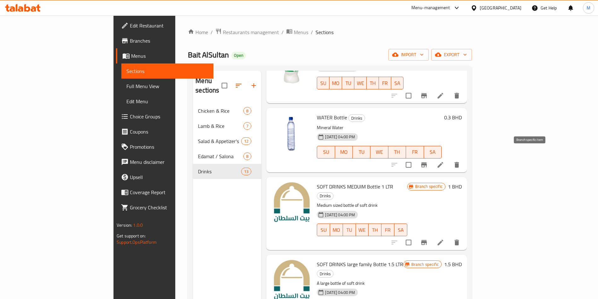
click at [428, 161] on icon "Branch-specific-item" at bounding box center [424, 165] width 8 height 8
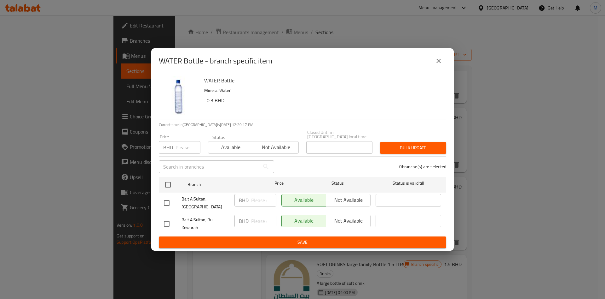
click at [436, 63] on icon "close" at bounding box center [439, 61] width 8 height 8
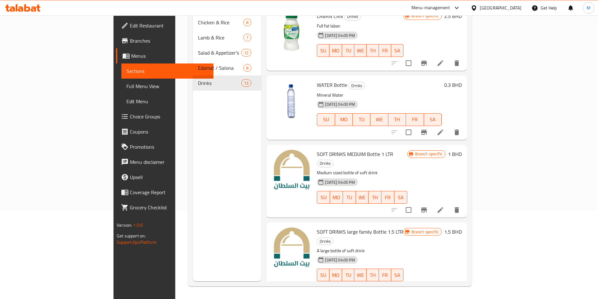
scroll to position [518, 0]
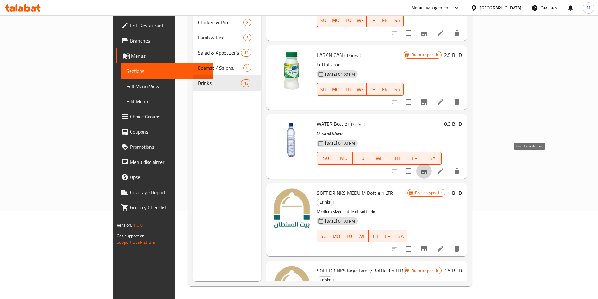
click at [427, 168] on icon "Branch-specific-item" at bounding box center [424, 170] width 6 height 5
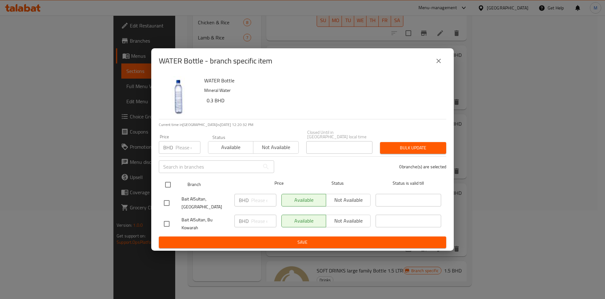
click at [170, 180] on input "checkbox" at bounding box center [167, 184] width 13 height 13
checkbox input "true"
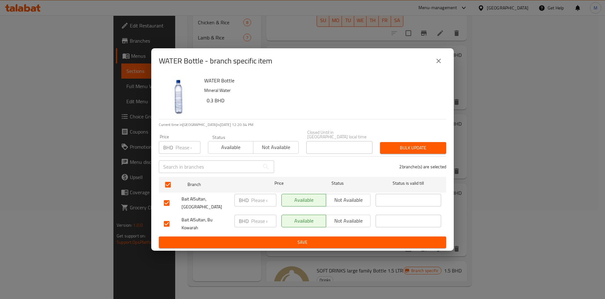
click at [174, 147] on div "BHD Price" at bounding box center [180, 147] width 42 height 13
type input "0.2"
click at [389, 152] on button "Bulk update" at bounding box center [413, 148] width 66 height 12
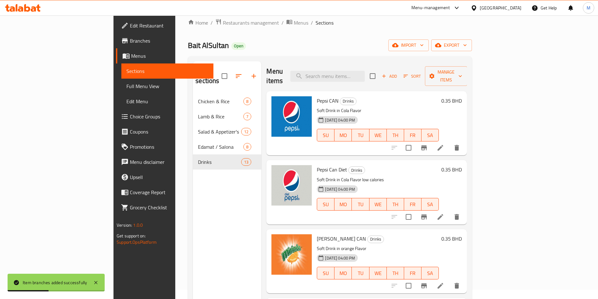
scroll to position [0, 0]
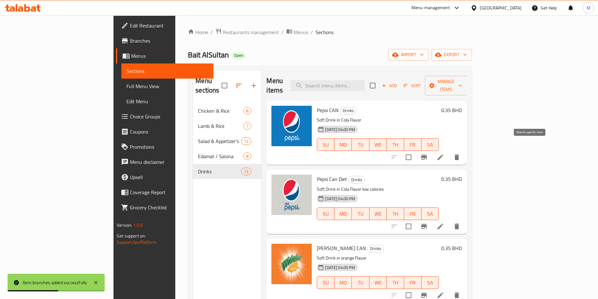
click at [428, 153] on icon "Branch-specific-item" at bounding box center [424, 157] width 8 height 8
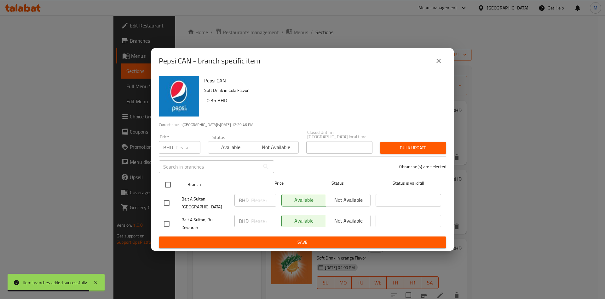
click at [168, 183] on input "checkbox" at bounding box center [167, 184] width 13 height 13
checkbox input "true"
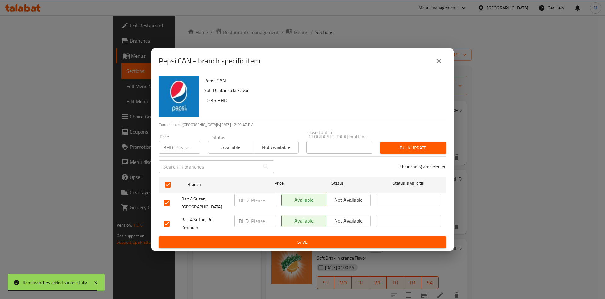
click at [182, 144] on input "number" at bounding box center [188, 147] width 25 height 13
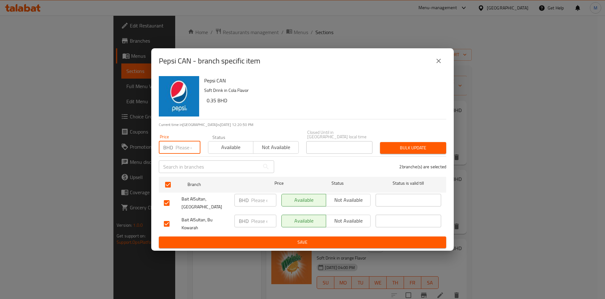
click at [441, 65] on icon "close" at bounding box center [439, 61] width 8 height 8
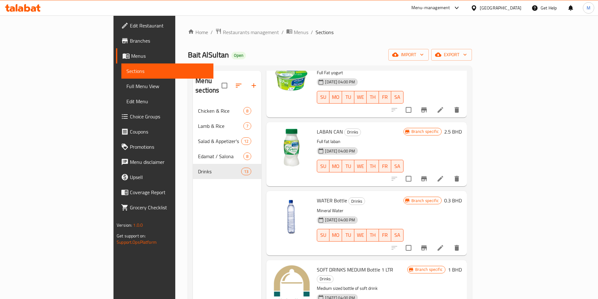
scroll to position [471, 0]
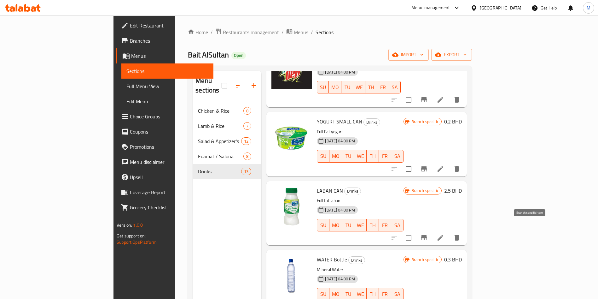
click at [428, 234] on icon "Branch-specific-item" at bounding box center [424, 238] width 8 height 8
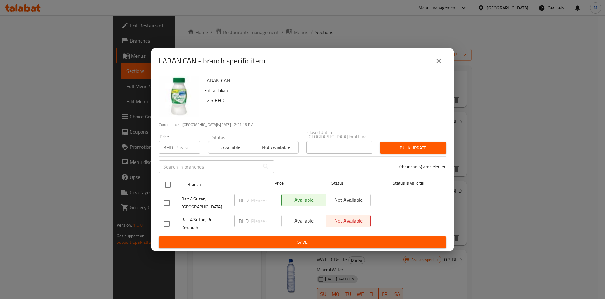
click at [168, 183] on input "checkbox" at bounding box center [167, 184] width 13 height 13
checkbox input "true"
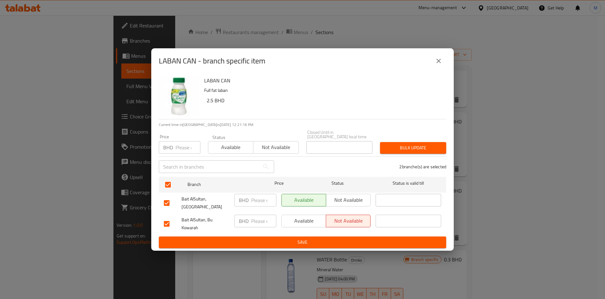
click at [179, 144] on input "number" at bounding box center [188, 147] width 25 height 13
type input "0.25"
click at [404, 146] on span "Bulk update" at bounding box center [413, 148] width 56 height 8
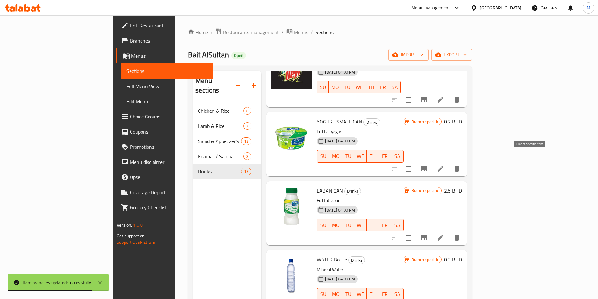
click at [427, 166] on icon "Branch-specific-item" at bounding box center [424, 168] width 6 height 5
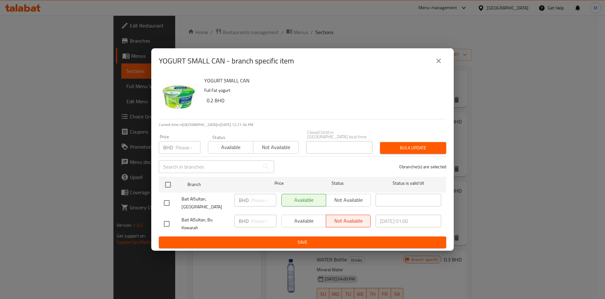
click at [434, 66] on button "close" at bounding box center [438, 60] width 15 height 15
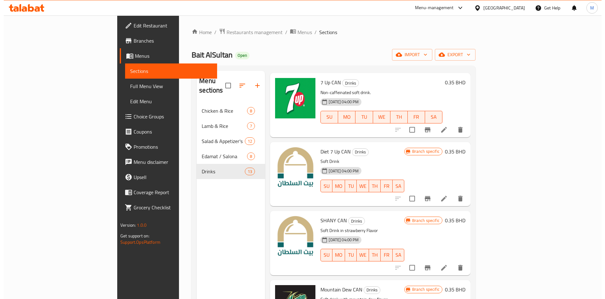
scroll to position [0, 0]
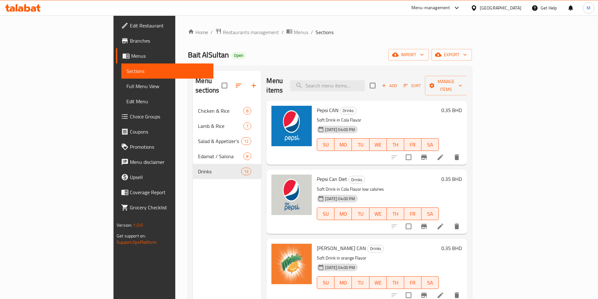
click at [365, 74] on div "Menu items Add Sort Manage items" at bounding box center [366, 86] width 200 height 30
click at [364, 80] on input "search" at bounding box center [327, 85] width 74 height 11
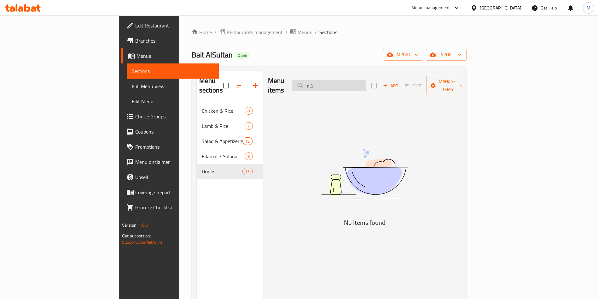
type input "ث"
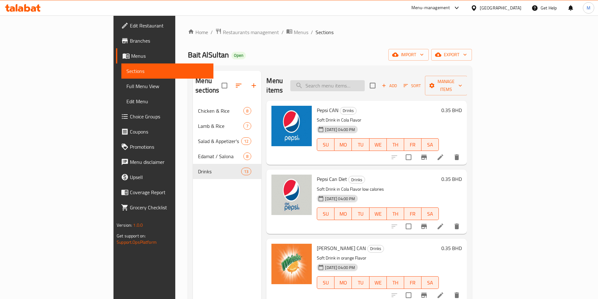
click at [364, 83] on input "search" at bounding box center [327, 85] width 74 height 11
type input "extra"
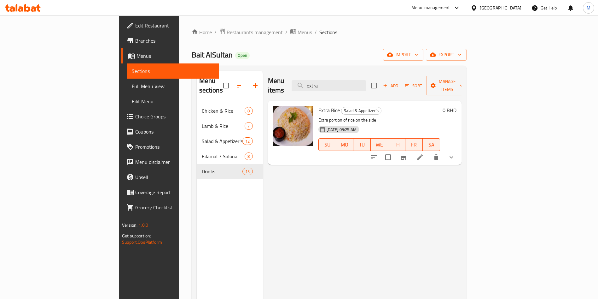
click at [429, 151] on li at bounding box center [420, 156] width 18 height 11
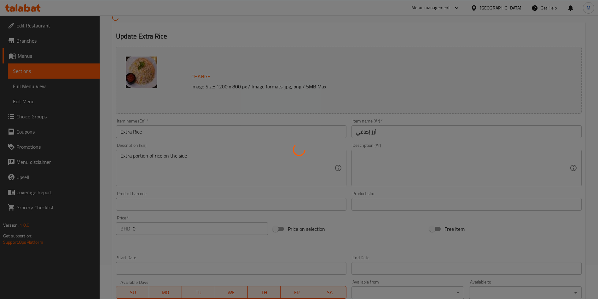
type input "إكسترا عيش:"
type input "0"
type input "1"
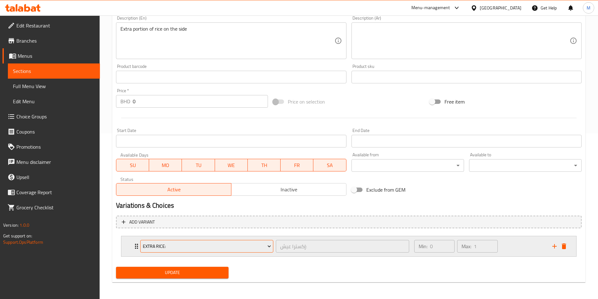
scroll to position [166, 0]
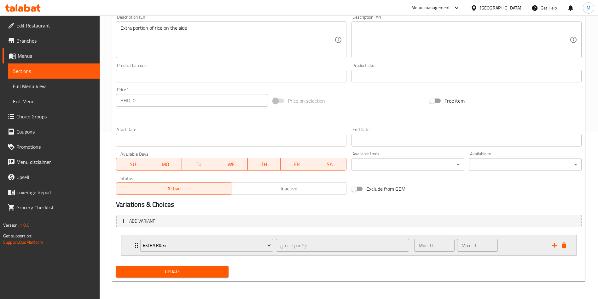
click at [129, 240] on div "EXTRA RICE: إكسترا عيش: ​ Min: 0 ​ Max: 1 ​" at bounding box center [348, 245] width 455 height 20
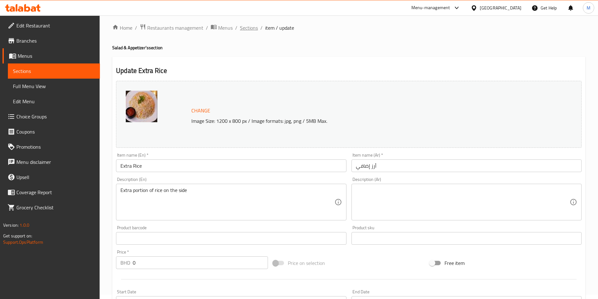
scroll to position [0, 0]
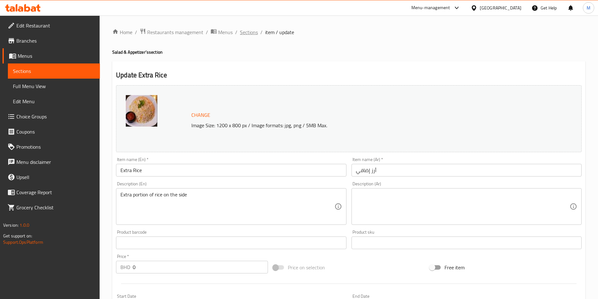
click at [245, 31] on span "Sections" at bounding box center [249, 32] width 18 height 8
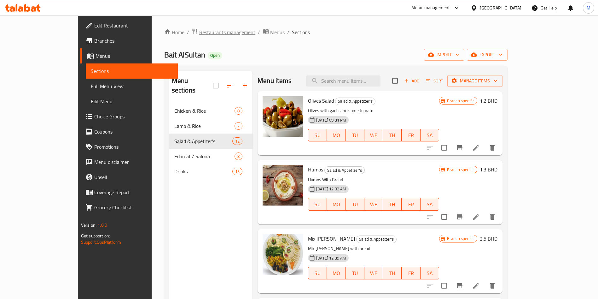
click at [199, 33] on span "Restaurants management" at bounding box center [227, 32] width 56 height 8
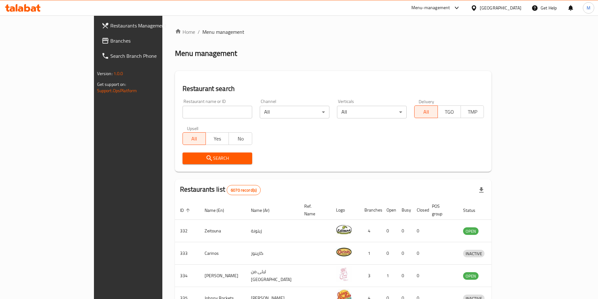
click at [38, 5] on icon at bounding box center [38, 7] width 4 height 7
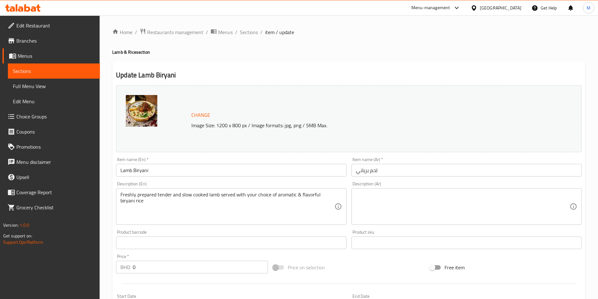
click at [37, 115] on span "Choice Groups" at bounding box center [55, 117] width 78 height 8
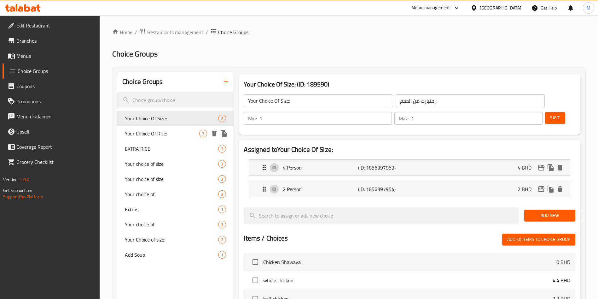
click at [175, 130] on span "Your Choice Of Rice:" at bounding box center [162, 134] width 74 height 8
type input "Your Choice Of Rice:"
type input "إختيارك من العيش:"
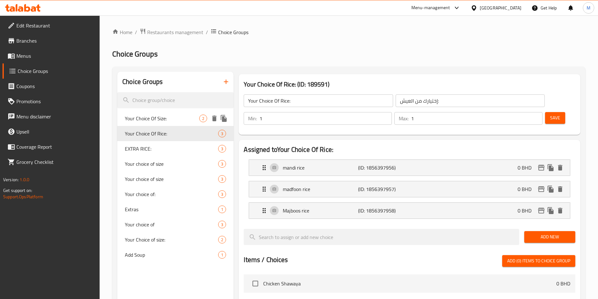
click at [176, 117] on span "Your Choice Of Size:" at bounding box center [162, 118] width 74 height 8
type input "Your Choice Of Size:"
type input "إختيارك من الحجم:"
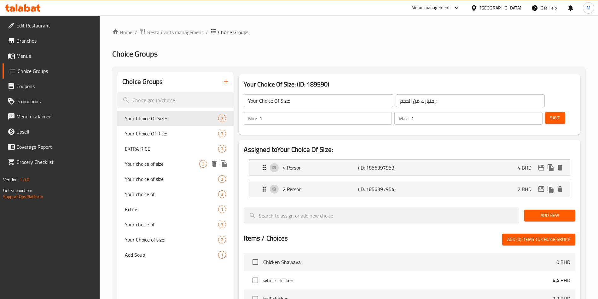
click at [185, 163] on span "Your choice of size" at bounding box center [162, 164] width 74 height 8
type input "Your choice of size"
type input "اختياركم من الحجم"
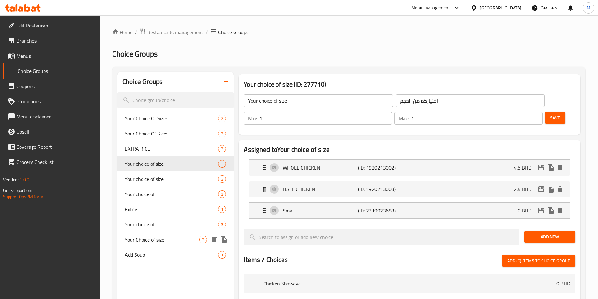
click at [157, 238] on span "Your Choice of size:" at bounding box center [162, 239] width 74 height 8
type input "Your Choice of size:"
type input "اختيارك للحجم:"
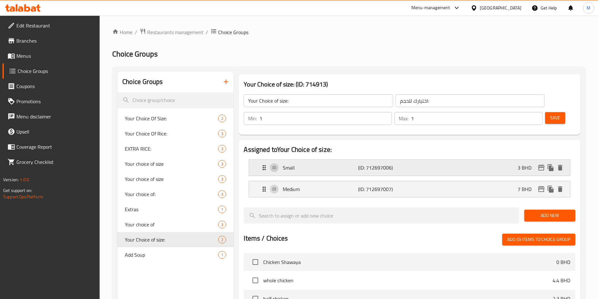
click at [399, 164] on p "(ID: 712697006)" at bounding box center [383, 168] width 50 height 8
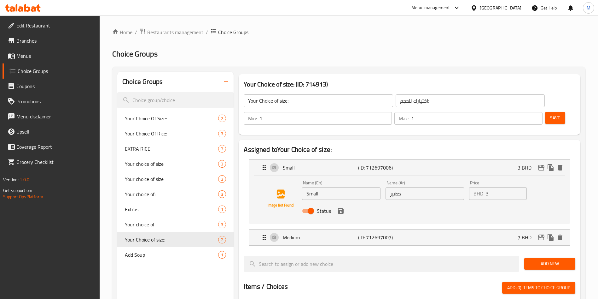
click at [496, 187] on input "3" at bounding box center [506, 193] width 41 height 13
click at [496, 229] on div "Medium (ID: 712697007) 7 BHD" at bounding box center [411, 237] width 302 height 16
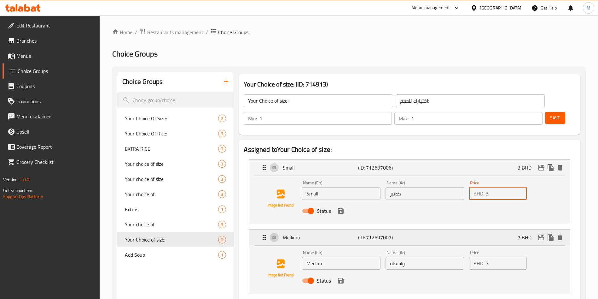
click at [540, 233] on icon "edit" at bounding box center [541, 237] width 8 height 8
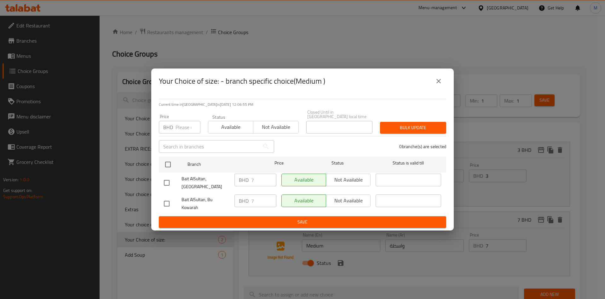
click at [434, 87] on button "close" at bounding box center [438, 80] width 15 height 15
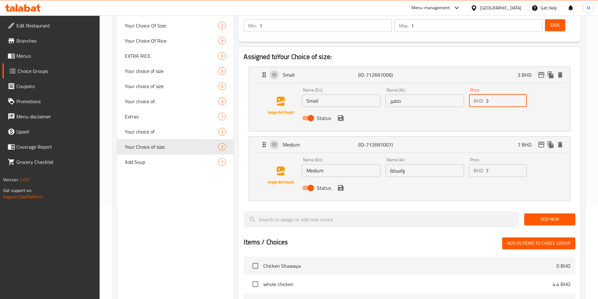
scroll to position [95, 0]
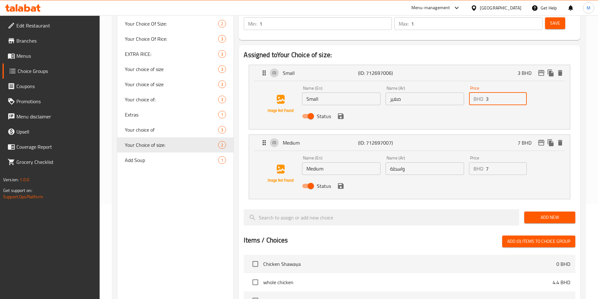
click at [533, 213] on span "Add New" at bounding box center [549, 217] width 41 height 8
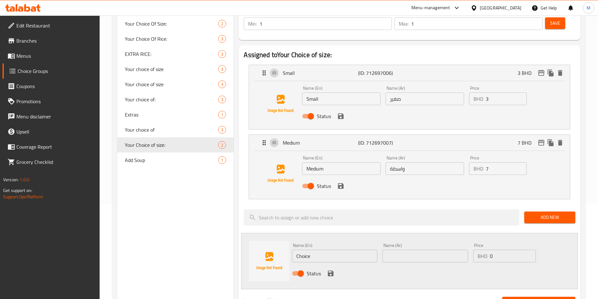
click at [302, 249] on input "Choice" at bounding box center [334, 255] width 85 height 13
type input "Large"
click at [417, 249] on input "text" at bounding box center [424, 255] width 85 height 13
type input "كبير"
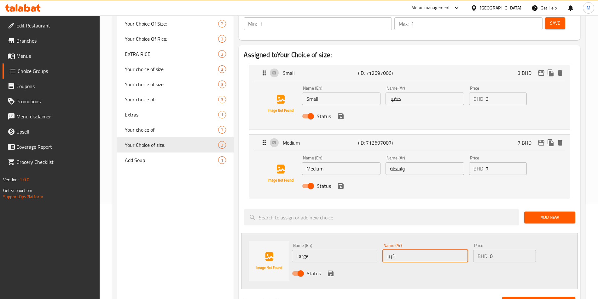
click at [510, 249] on input "0" at bounding box center [513, 255] width 46 height 13
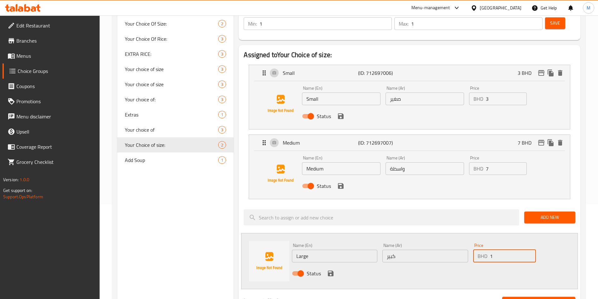
type input "11"
click at [334, 268] on button "save" at bounding box center [330, 272] width 9 height 9
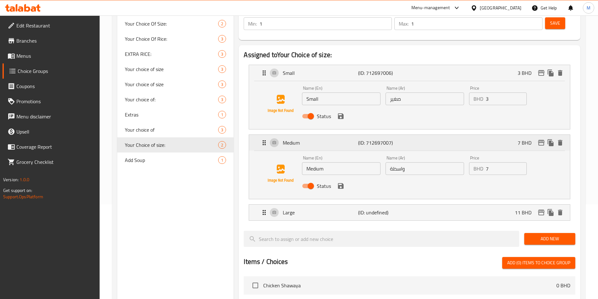
scroll to position [0, 0]
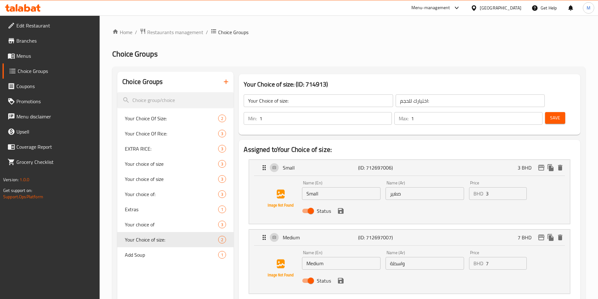
click at [550, 114] on span "Save" at bounding box center [555, 118] width 10 height 8
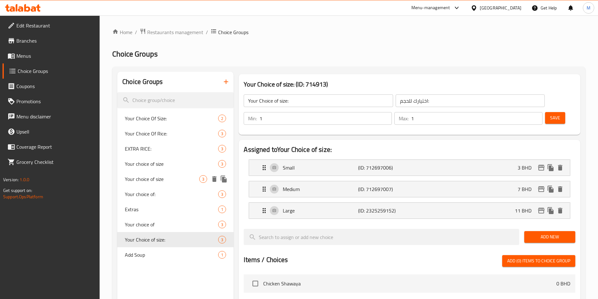
click at [155, 176] on span "Your choice of size" at bounding box center [162, 179] width 74 height 8
type input "Your choice of size"
type input "اختيارك من الحجم"
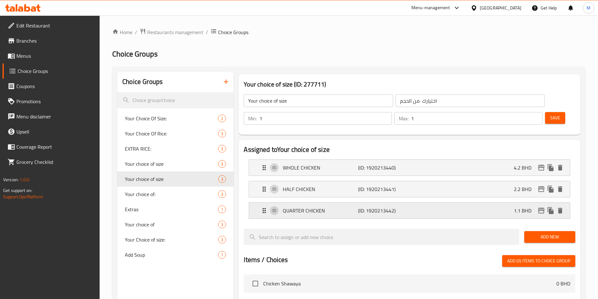
click at [392, 202] on div "QUARTER CHICKEN (ID: 1920213442) 1.1 BHD" at bounding box center [411, 210] width 302 height 16
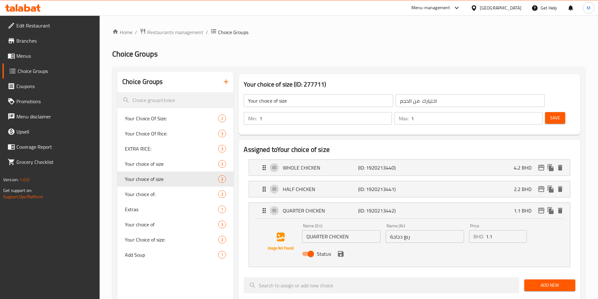
click at [493, 230] on input "1.1" at bounding box center [506, 236] width 41 height 13
click at [339, 251] on icon "save" at bounding box center [341, 254] width 6 height 6
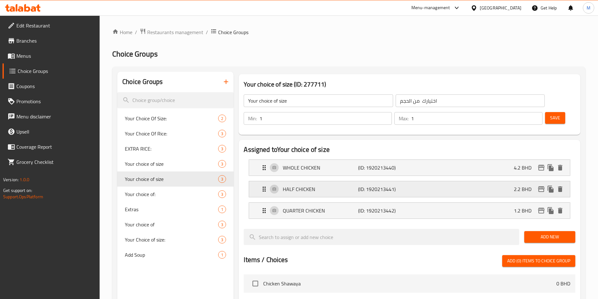
type input "1.2"
click at [393, 185] on p "(ID: 1920213441)" at bounding box center [383, 189] width 50 height 8
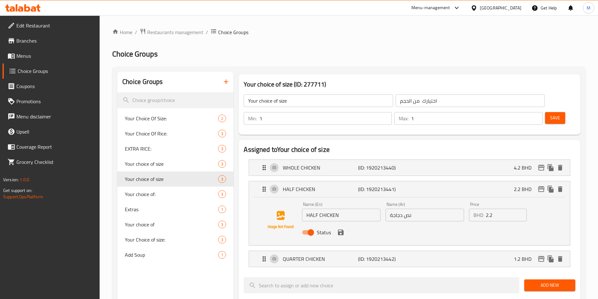
click at [499, 208] on input "2.2" at bounding box center [506, 214] width 41 height 13
click at [341, 224] on div "Status" at bounding box center [424, 232] width 251 height 17
click at [343, 229] on icon "save" at bounding box center [341, 232] width 6 height 6
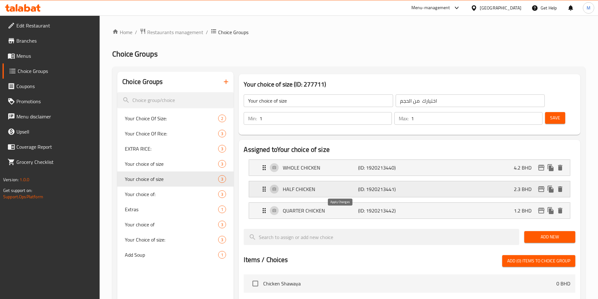
type input "2.3"
click at [352, 160] on div "WHOLE CHICKEN (ID: 1920213440) 4.2 BHD" at bounding box center [411, 168] width 302 height 16
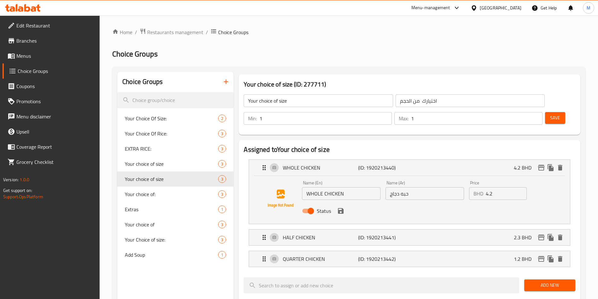
click at [494, 187] on input "4.2" at bounding box center [506, 193] width 41 height 13
type input "4.4"
click at [336, 206] on button "save" at bounding box center [340, 210] width 9 height 9
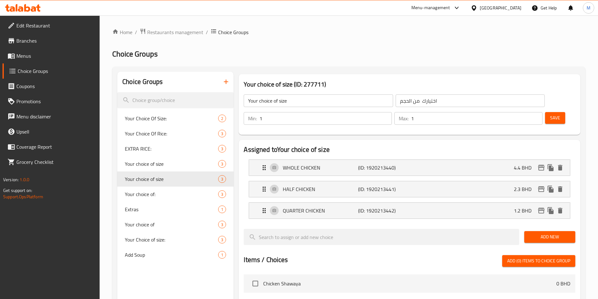
click at [550, 114] on span "Save" at bounding box center [555, 118] width 10 height 8
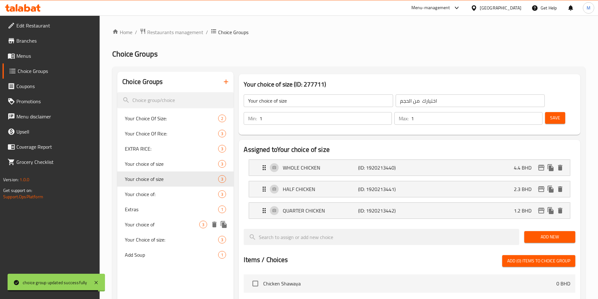
click at [173, 226] on span "Your choice of" at bounding box center [162, 224] width 74 height 8
type input "Your choice of"
type input "اختيارك من"
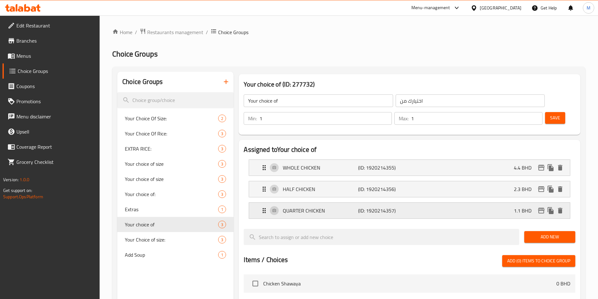
click at [507, 202] on div "QUARTER CHICKEN (ID: 1920214357) 1.1 BHD" at bounding box center [411, 210] width 302 height 16
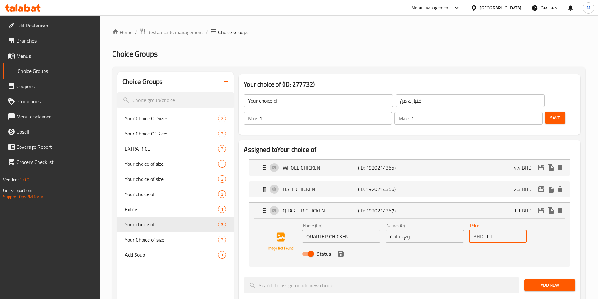
click at [509, 230] on input "1.1" at bounding box center [506, 236] width 41 height 13
click at [340, 250] on icon "save" at bounding box center [341, 254] width 8 height 8
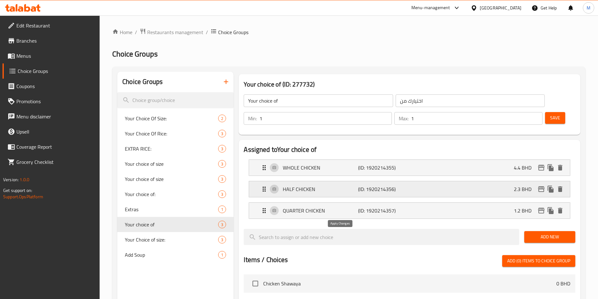
type input "1.2"
click at [386, 185] on p "(ID: 1920214356)" at bounding box center [383, 189] width 50 height 8
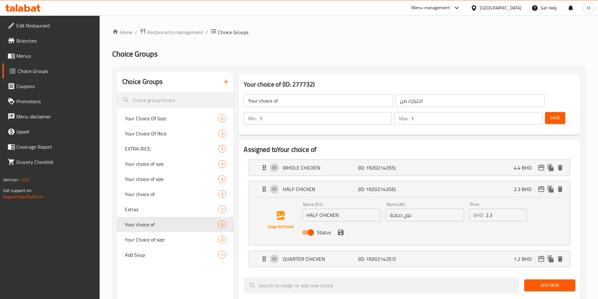
click at [550, 114] on span "Save" at bounding box center [555, 118] width 10 height 8
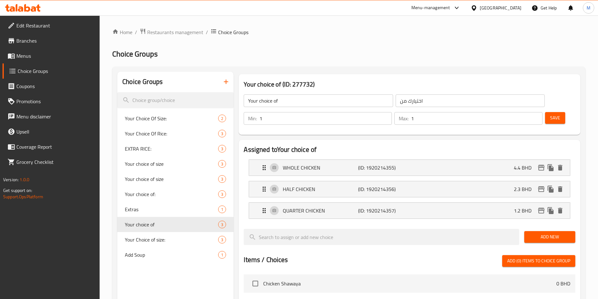
click at [204, 90] on div "Choice Groups" at bounding box center [175, 82] width 116 height 20
click at [204, 94] on input "search" at bounding box center [175, 100] width 116 height 16
click at [179, 145] on span "EXTRA RICE:" at bounding box center [162, 149] width 74 height 8
type input "EXTRA RICE:"
type input "إكسترا عيش:"
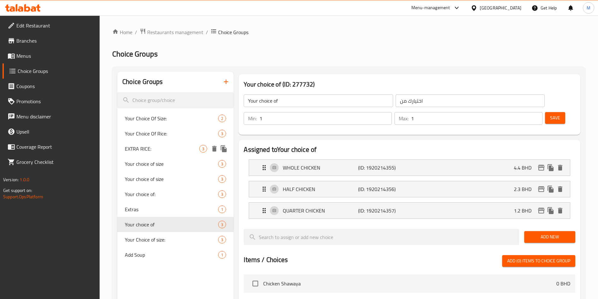
type input "0"
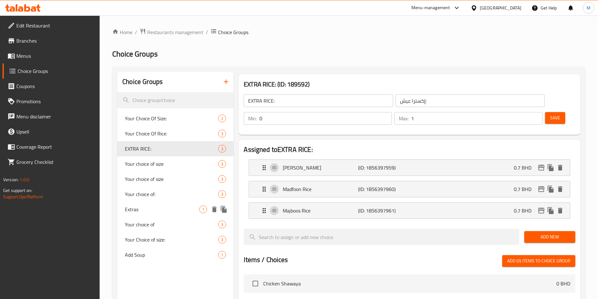
click at [177, 212] on span "Extras" at bounding box center [162, 209] width 74 height 8
type input "Extras"
type input "اضافات"
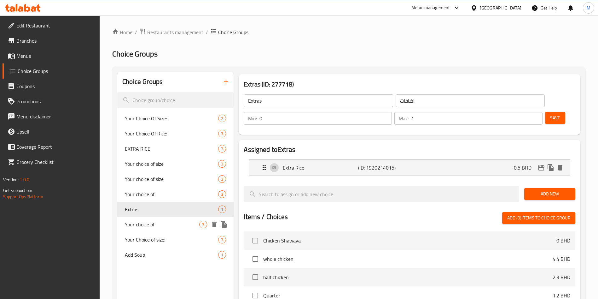
click at [168, 225] on span "Your choice of" at bounding box center [162, 224] width 74 height 8
type input "Your choice of"
type input "اختيارك من"
type input "1"
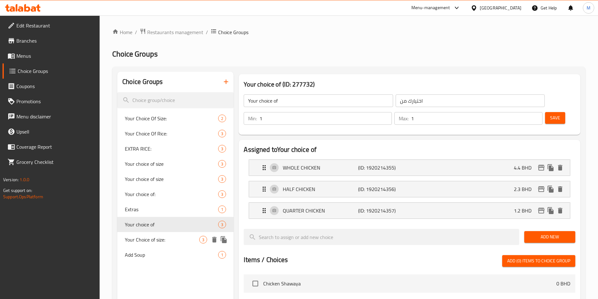
click at [171, 240] on span "Your Choice of size:" at bounding box center [162, 239] width 74 height 8
type input "Your Choice of size:"
type input "اختيارك للحجم:"
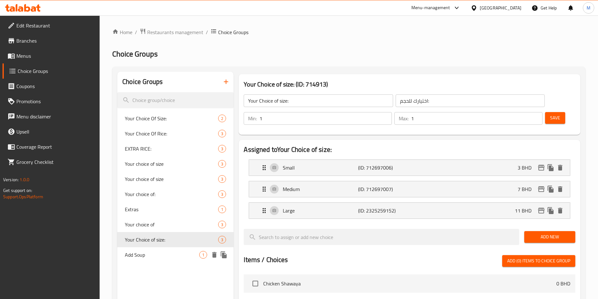
click at [169, 252] on span "Add Soup" at bounding box center [162, 255] width 74 height 8
type input "Add Soup"
type input "أضف الحساء"
type input "0"
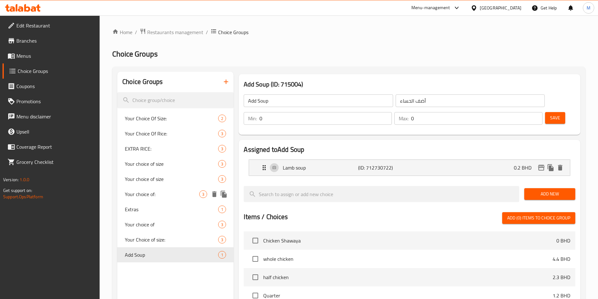
click at [169, 183] on div "Your choice of size 3" at bounding box center [175, 178] width 116 height 15
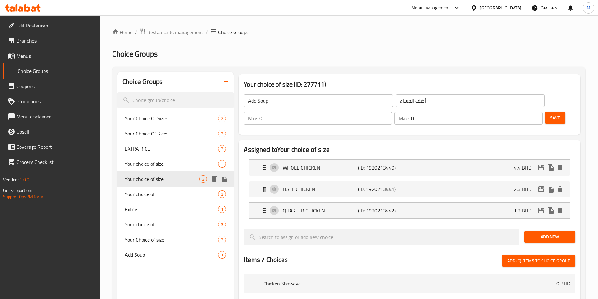
type input "Your choice of size"
type input "اختيارك من الحجم"
type input "1"
click at [169, 165] on span "Your choice of size" at bounding box center [162, 164] width 74 height 8
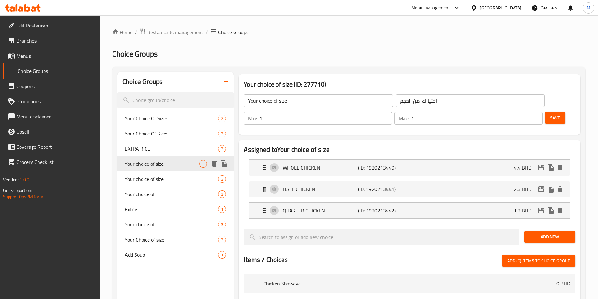
type input "Your choice of size"
type input "اختياركم من الحجم"
click at [170, 148] on span "EXTRA RICE:" at bounding box center [162, 149] width 74 height 8
type input "EXTRA RICE:"
type input "إكسترا عيش:"
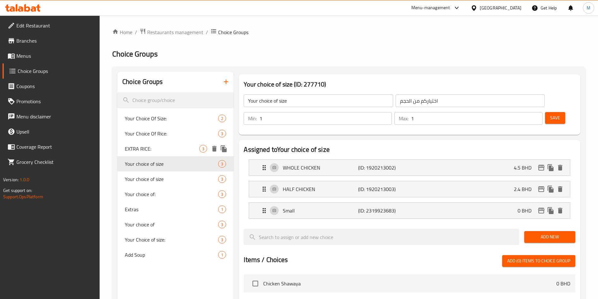
type input "0"
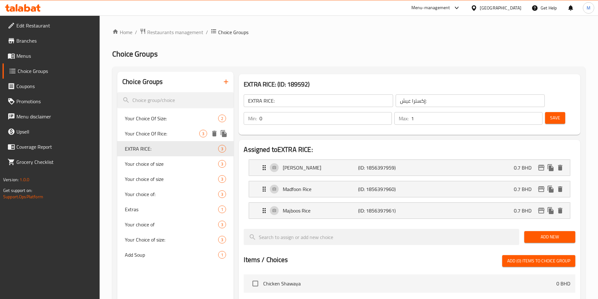
click at [176, 134] on span "Your Choice Of Rice:" at bounding box center [162, 134] width 74 height 8
type input "Your Choice Of Rice:"
type input "إختيارك من العيش:"
type input "1"
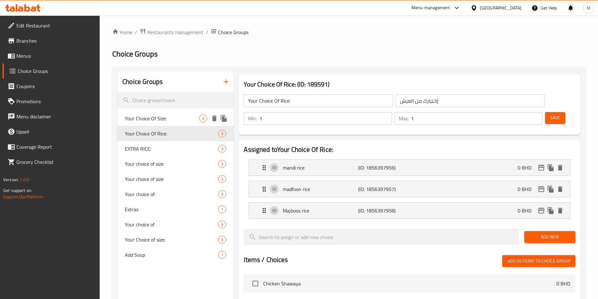
click at [177, 120] on span "Your Choice Of Size:" at bounding box center [162, 118] width 74 height 8
type input "Your Choice Of Size:"
type input "إختيارك من الحجم:"
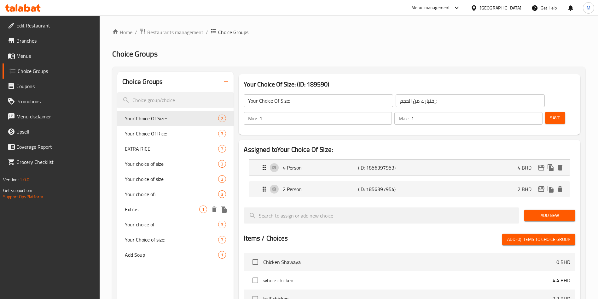
click at [160, 210] on span "Extras" at bounding box center [162, 209] width 74 height 8
type input "Extras"
type input "اضافات"
type input "0"
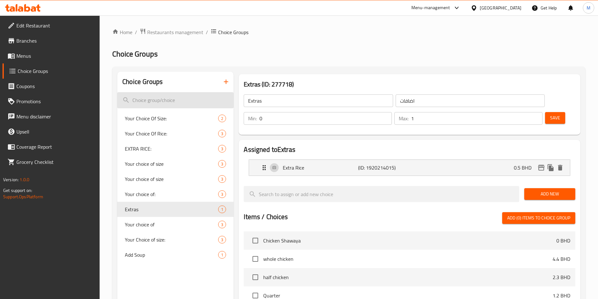
drag, startPoint x: 170, startPoint y: 101, endPoint x: 177, endPoint y: 96, distance: 8.4
click at [170, 101] on input "search" at bounding box center [175, 100] width 116 height 16
click at [227, 81] on icon "button" at bounding box center [226, 82] width 8 height 8
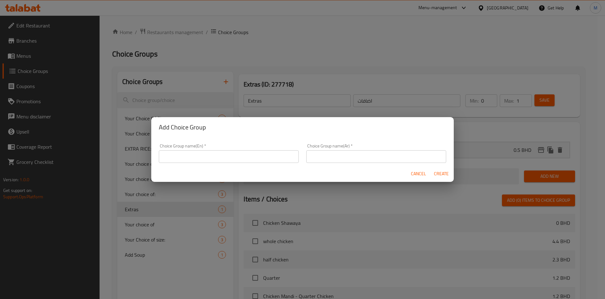
click at [261, 156] on input "text" at bounding box center [229, 156] width 140 height 13
type input "your choice of extra"
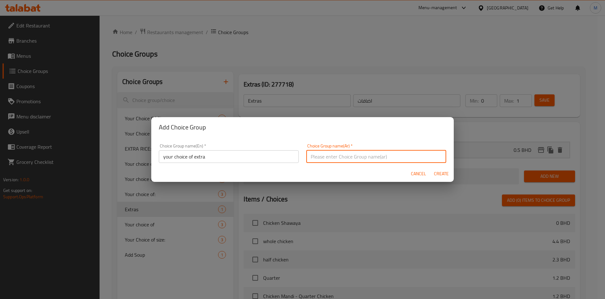
click at [333, 161] on input "text" at bounding box center [376, 156] width 140 height 13
type input "اختيارك"
click at [317, 167] on div "Cancel Create" at bounding box center [302, 173] width 303 height 17
click at [444, 174] on span "Create" at bounding box center [441, 174] width 15 height 8
type input "your choice of extra"
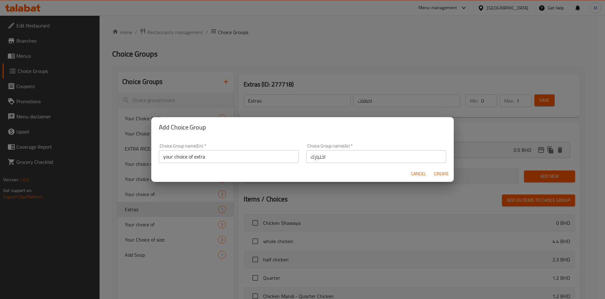
type input "اختيارك"
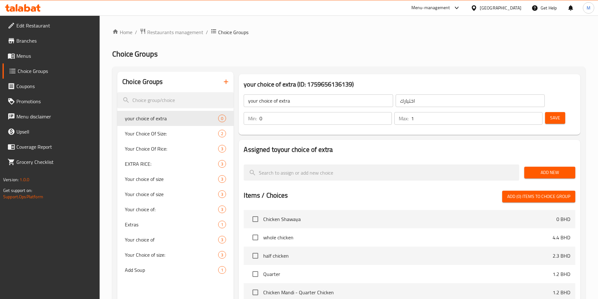
type input "1"
click at [525, 112] on input "1" at bounding box center [476, 118] width 131 height 13
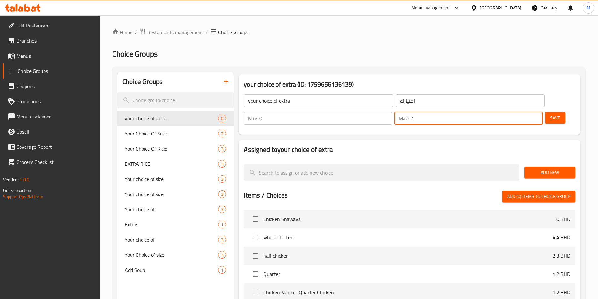
click at [531, 166] on button "Add New" at bounding box center [549, 172] width 51 height 12
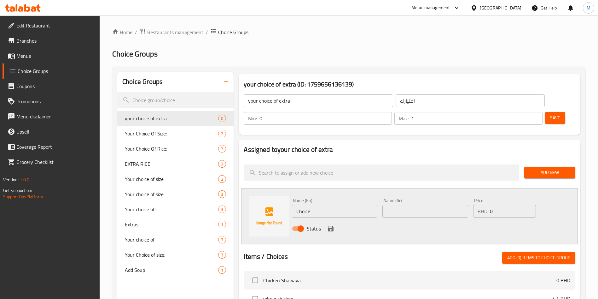
click at [327, 205] on input "Choice" at bounding box center [334, 211] width 85 height 13
click at [349, 205] on input "text" at bounding box center [334, 211] width 85 height 13
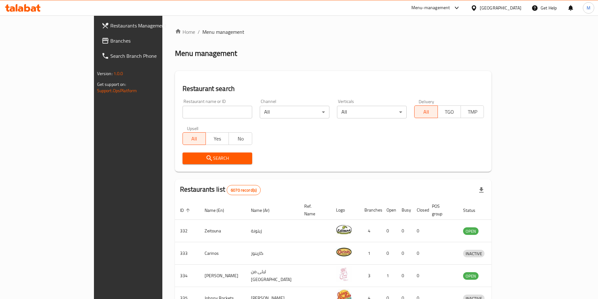
click at [183, 114] on input "search" at bounding box center [218, 112] width 70 height 13
click at [188, 159] on span "Search" at bounding box center [218, 158] width 60 height 8
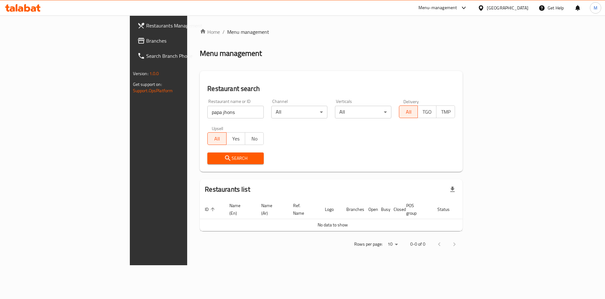
click at [207, 107] on input "papa jhons" at bounding box center [235, 112] width 56 height 13
type input "papa j"
click button "Search" at bounding box center [235, 158] width 56 height 12
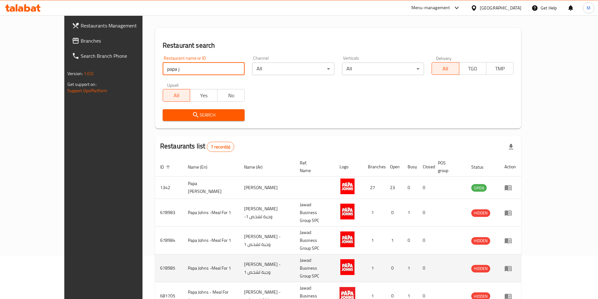
scroll to position [105, 0]
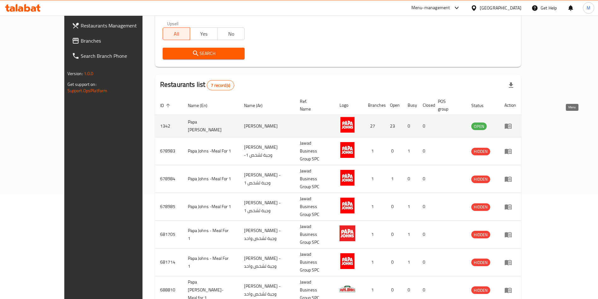
click at [516, 122] on link "enhanced table" at bounding box center [510, 126] width 12 height 8
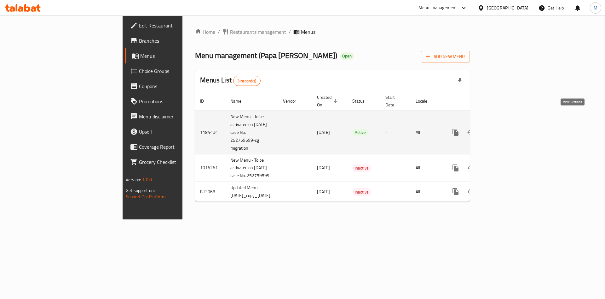
click at [504, 129] on icon "enhanced table" at bounding box center [501, 132] width 6 height 6
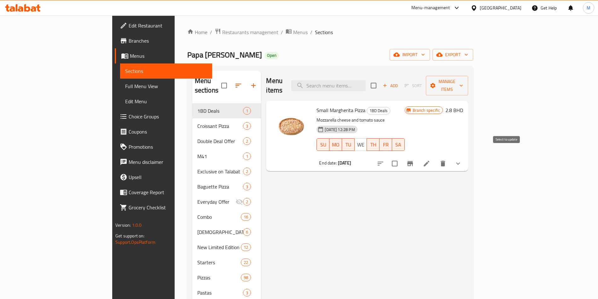
click at [401, 157] on input "checkbox" at bounding box center [394, 163] width 13 height 13
checkbox input "true"
click at [463, 79] on span "Manage items" at bounding box center [447, 86] width 32 height 16
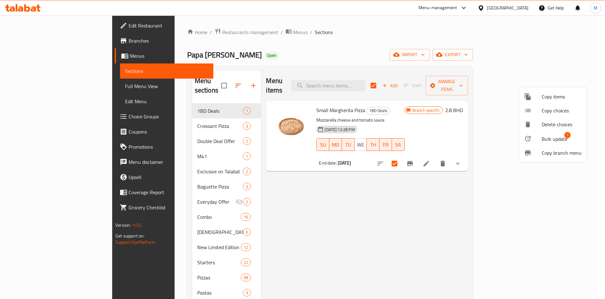
click at [560, 139] on span "Bulk update" at bounding box center [555, 139] width 26 height 8
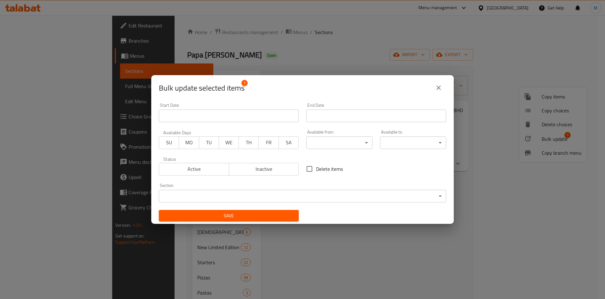
click at [181, 143] on button "MO" at bounding box center [189, 142] width 20 height 13
click at [194, 170] on span "Active" at bounding box center [194, 168] width 65 height 9
click at [323, 112] on input "Start Date" at bounding box center [376, 115] width 140 height 13
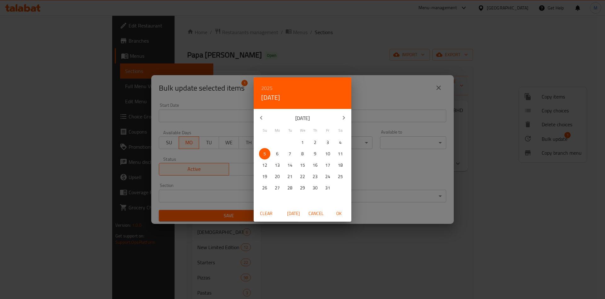
click at [274, 156] on span "6" at bounding box center [277, 154] width 11 height 8
click at [339, 215] on span "OK" at bounding box center [338, 213] width 15 height 8
type input "[DATE]"
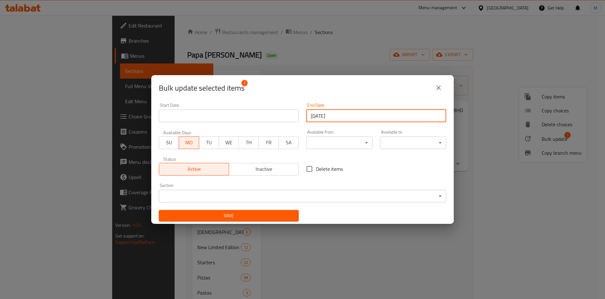
click at [241, 212] on span "Save" at bounding box center [229, 216] width 130 height 8
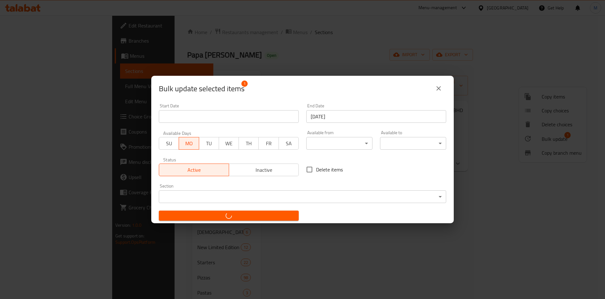
checkbox input "false"
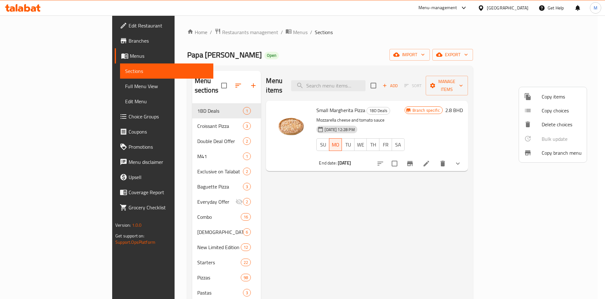
drag, startPoint x: 427, startPoint y: 178, endPoint x: 417, endPoint y: 213, distance: 36.6
click at [424, 188] on div at bounding box center [302, 149] width 605 height 299
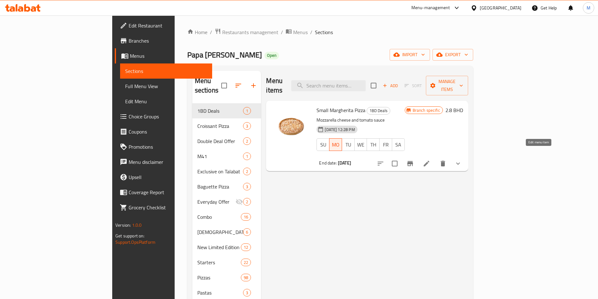
click at [430, 160] on icon at bounding box center [427, 164] width 8 height 8
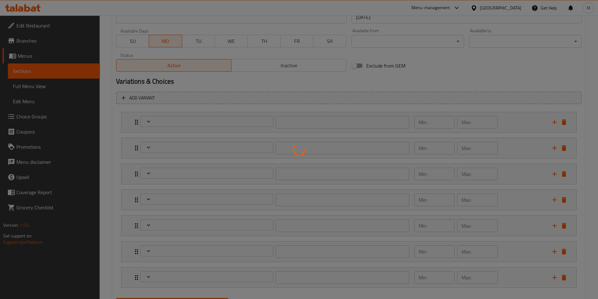
scroll to position [274, 0]
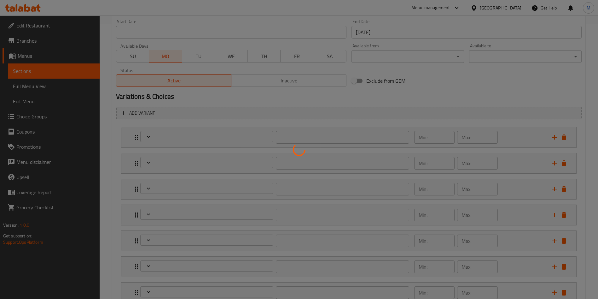
type input "اختر عجينة بيتزا ( ص )"
type input "1"
type input "إضافات إضافية (اختياري)"
type input "0"
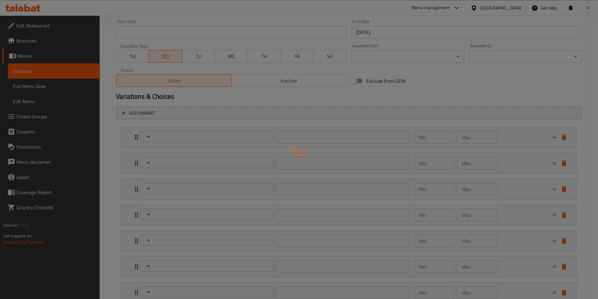
type input "10"
type input "اختر نوع الجبن (اختياري)"
type input "0"
type input "1"
type input "اختر نوع الخبز اختياري:"
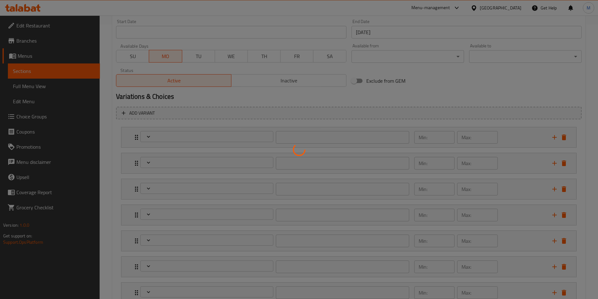
type input "0"
type input "1"
type input "اختر تقطيع البيتزا اختياري:"
type input "0"
type input "1"
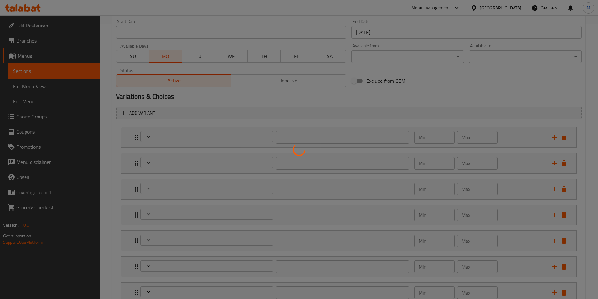
type input "إزالة الإضافات (اختياري)"
type input "0"
type input "نوع صوص البيتزا في القاعدة ص:"
type input "1"
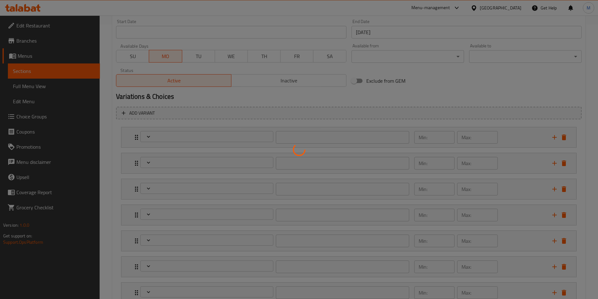
type input "1"
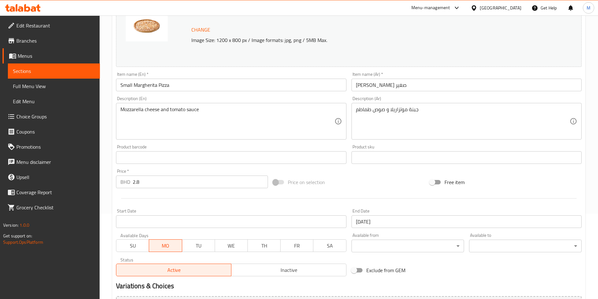
scroll to position [0, 0]
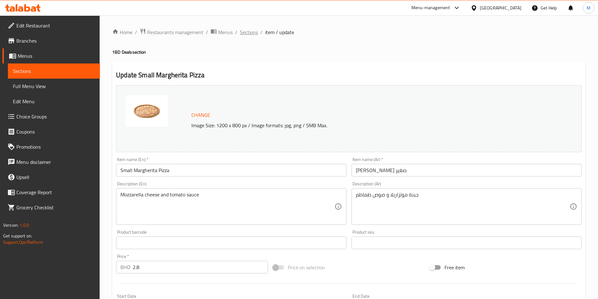
click at [245, 28] on span "Sections" at bounding box center [249, 32] width 18 height 8
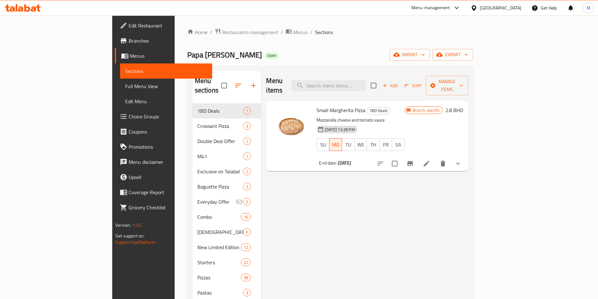
click at [129, 37] on span "Branches" at bounding box center [168, 41] width 78 height 8
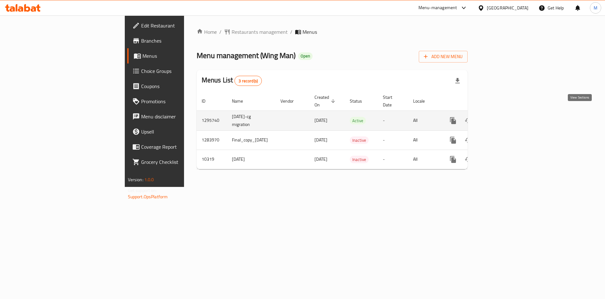
click at [506, 113] on link "enhanced table" at bounding box center [498, 120] width 15 height 15
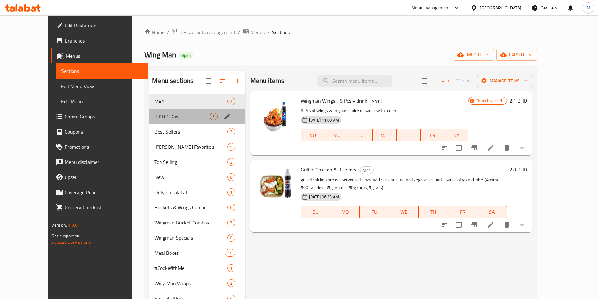
click at [180, 110] on div "1 BD 1 Day 5" at bounding box center [197, 116] width 96 height 15
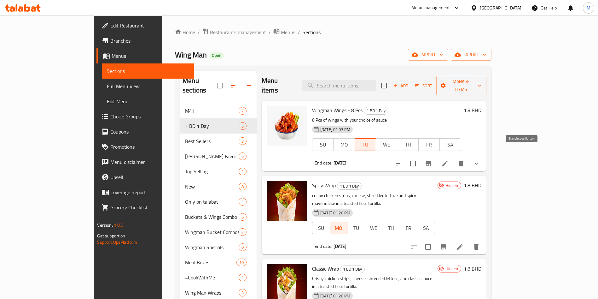
click at [436, 156] on button "Branch-specific-item" at bounding box center [428, 163] width 15 height 15
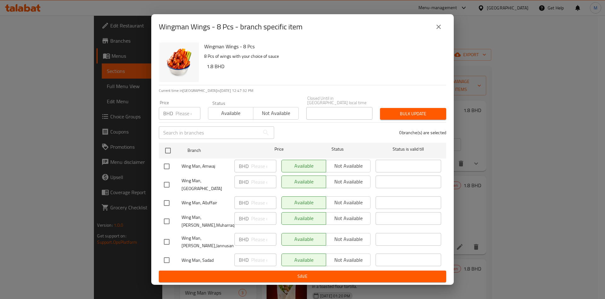
click at [434, 30] on button "close" at bounding box center [438, 26] width 15 height 15
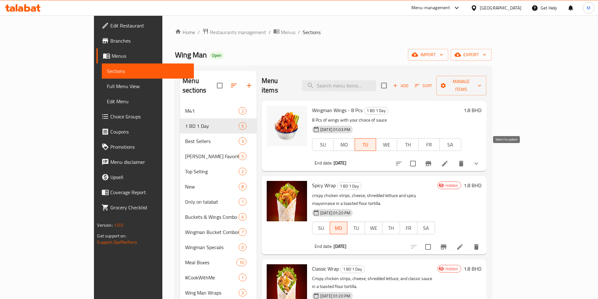
click at [420, 157] on input "checkbox" at bounding box center [412, 163] width 13 height 13
checkbox input "true"
click at [481, 79] on span "Manage items" at bounding box center [461, 86] width 40 height 16
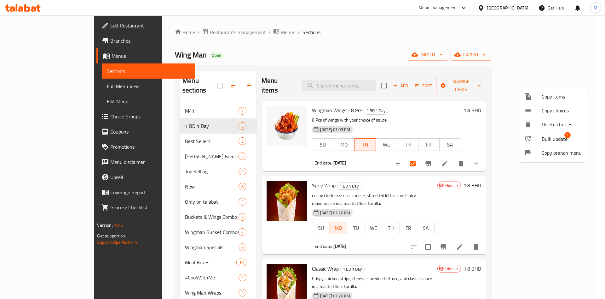
click at [554, 135] on span "Bulk update" at bounding box center [555, 139] width 26 height 8
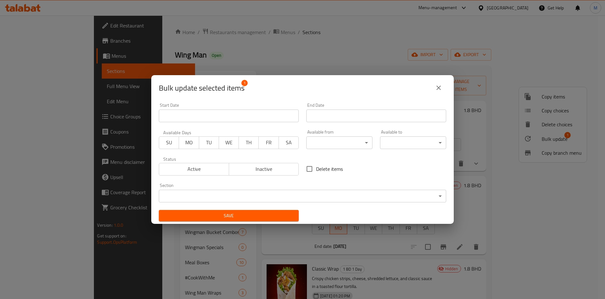
click at [184, 169] on span "Active" at bounding box center [194, 168] width 65 height 9
click at [184, 146] on span "MO" at bounding box center [189, 142] width 15 height 9
click at [340, 119] on input "Start Date" at bounding box center [376, 115] width 140 height 13
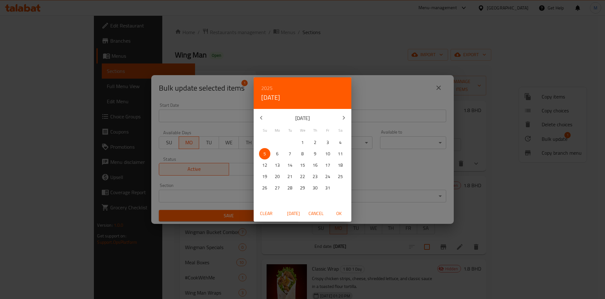
click at [279, 150] on span "6" at bounding box center [277, 154] width 11 height 8
click at [342, 210] on span "OK" at bounding box center [338, 213] width 15 height 8
type input "[DATE]"
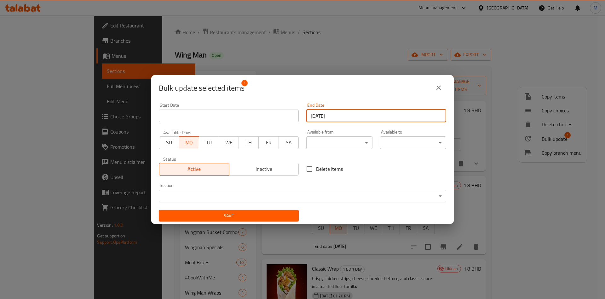
click at [264, 218] on span "Save" at bounding box center [229, 216] width 130 height 8
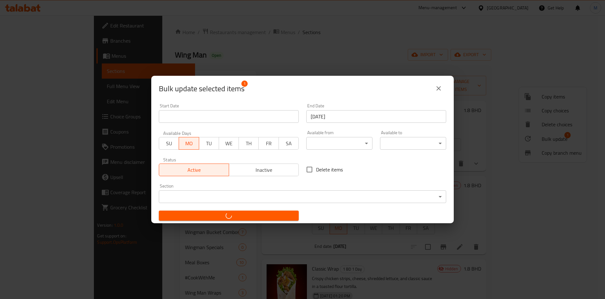
checkbox input "false"
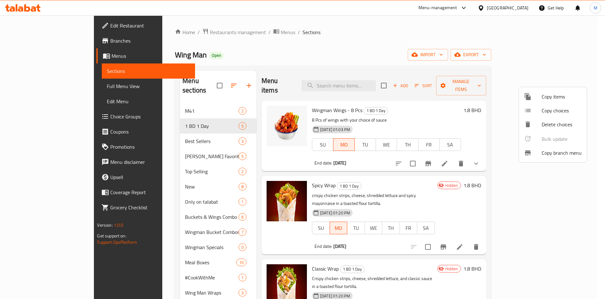
click at [365, 39] on div at bounding box center [302, 149] width 605 height 299
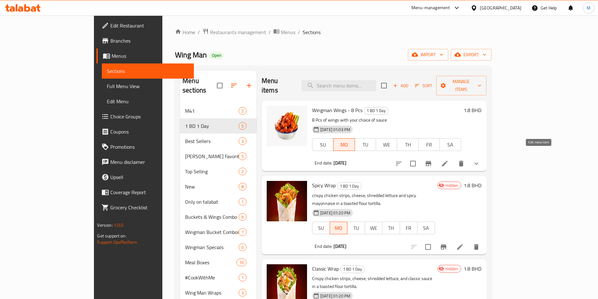
click at [449, 160] on icon at bounding box center [445, 164] width 8 height 8
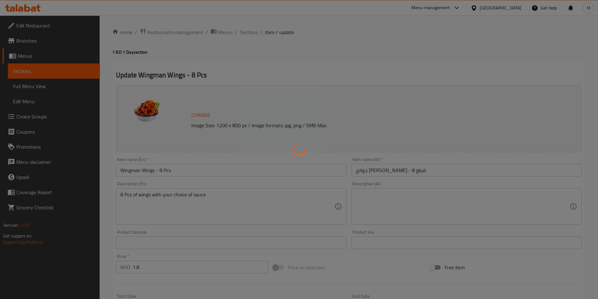
type input "مع اختيارك من"
type input "1"
type input "اختيارك من الصلصة"
type input "1"
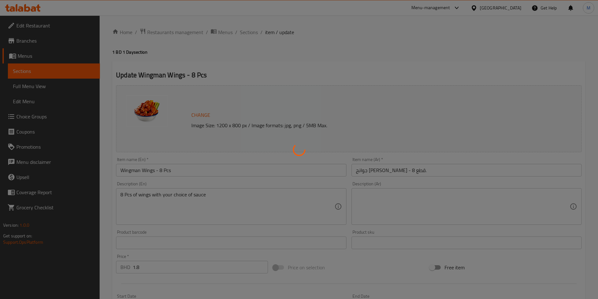
type input "1"
type input "اختيارك من الصلصة الإضافية:"
type input "0"
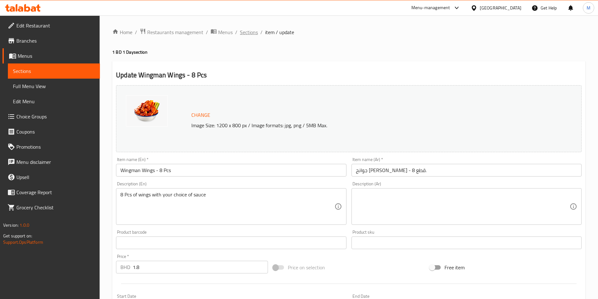
click at [246, 35] on span "Sections" at bounding box center [249, 32] width 18 height 8
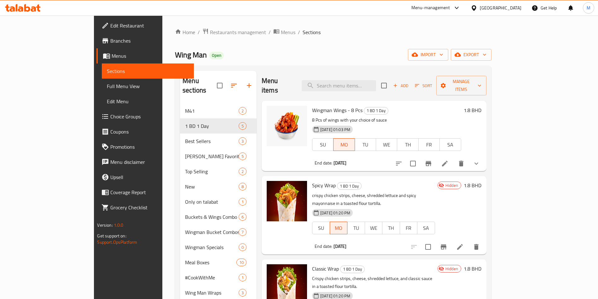
click at [110, 37] on span "Branches" at bounding box center [149, 41] width 78 height 8
